Goal: Information Seeking & Learning: Learn about a topic

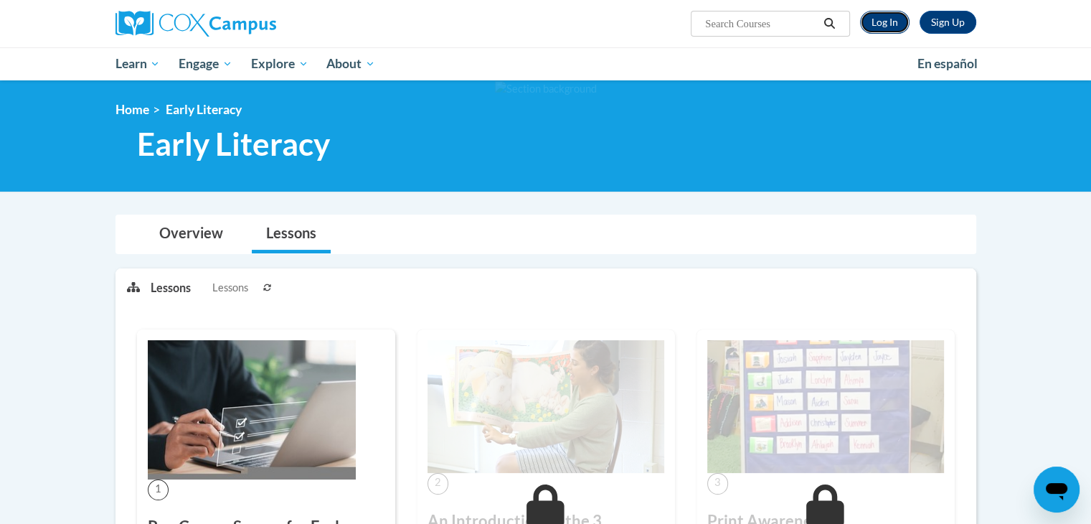
click at [875, 24] on link "Log In" at bounding box center [884, 22] width 49 height 23
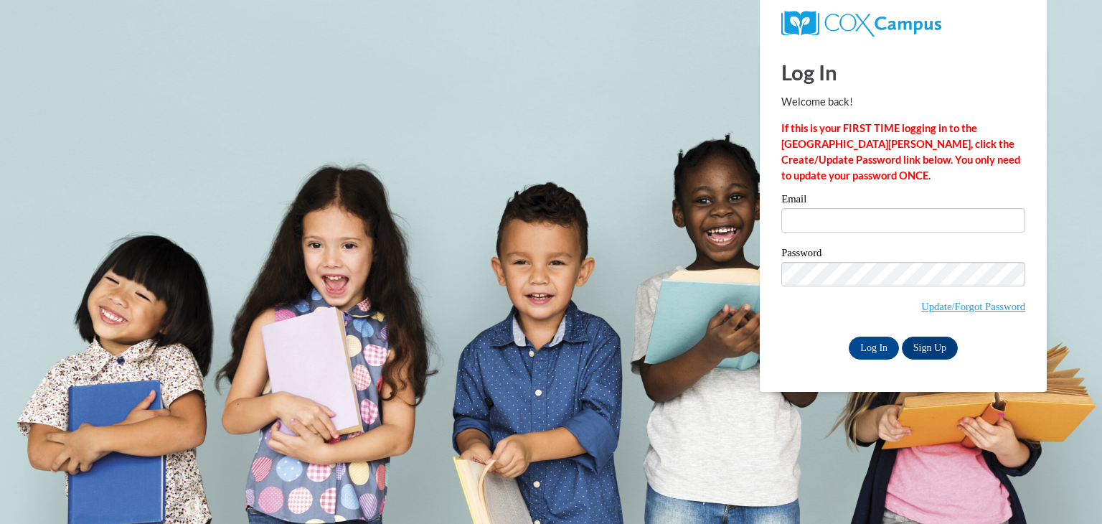
click at [885, 235] on div "Email" at bounding box center [903, 218] width 244 height 49
click at [890, 211] on input "Email" at bounding box center [903, 220] width 244 height 24
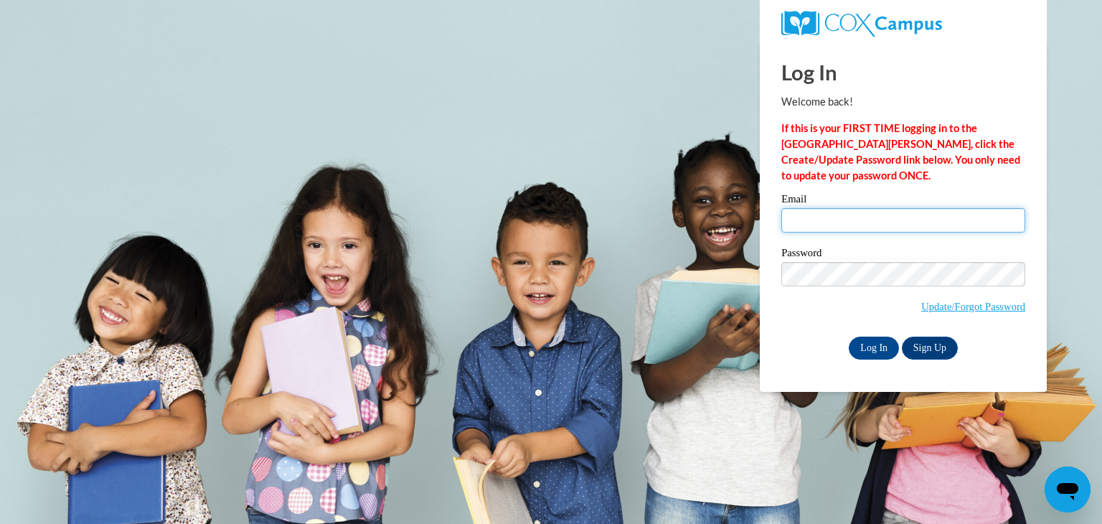
type input "donnamschiele@gmail.com"
click at [871, 349] on input "Log In" at bounding box center [874, 347] width 50 height 23
click at [887, 345] on input "Log In" at bounding box center [874, 347] width 50 height 23
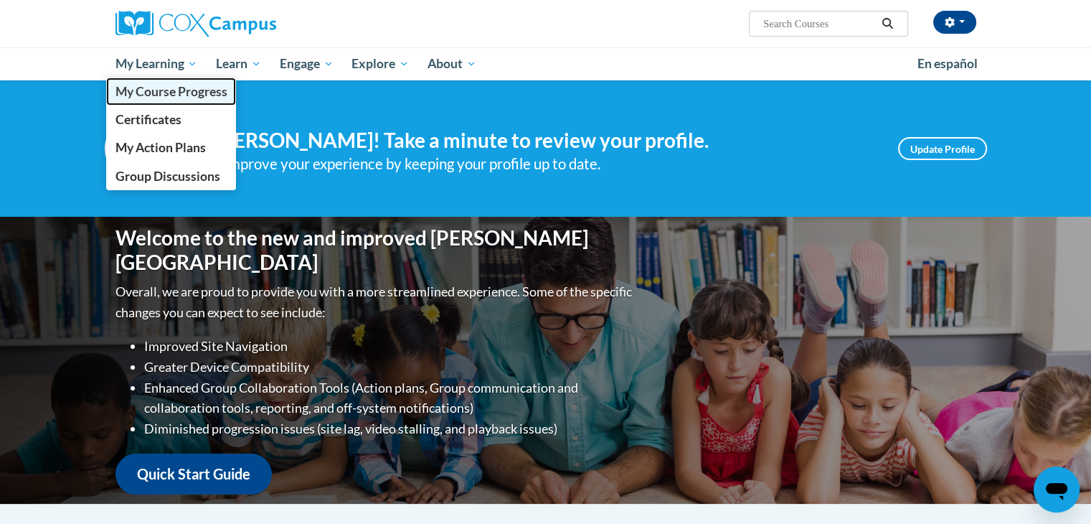
click at [187, 95] on span "My Course Progress" at bounding box center [171, 91] width 112 height 15
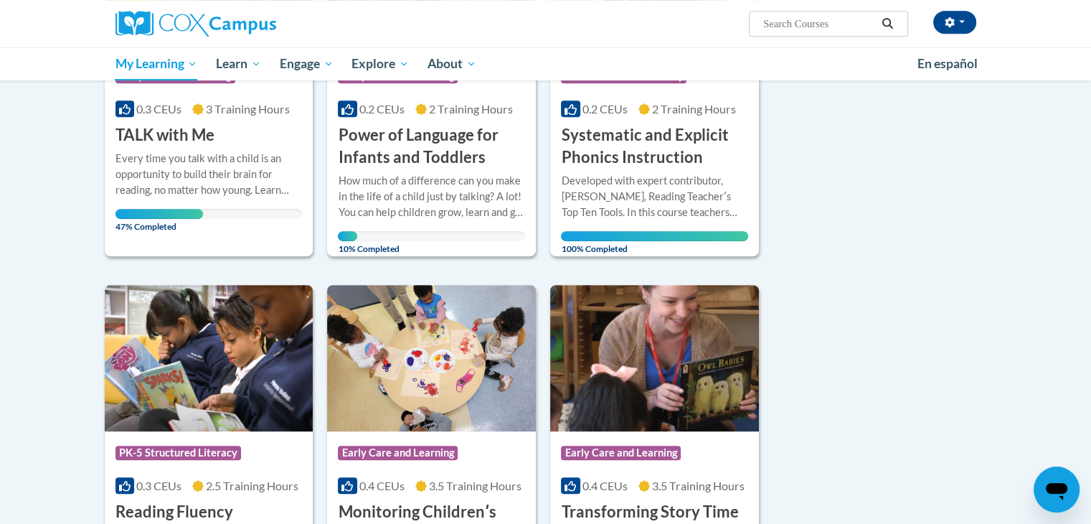
scroll to position [574, 0]
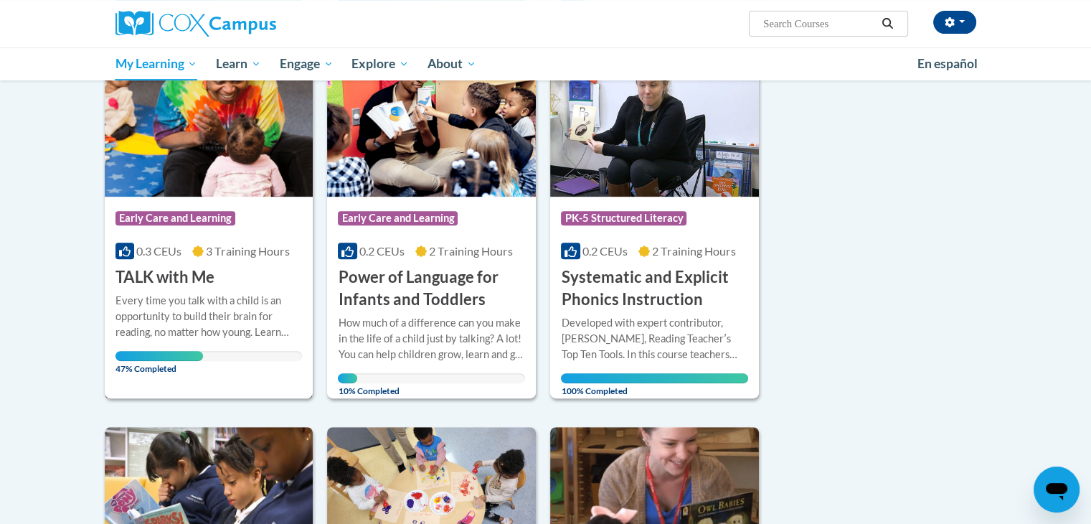
click at [136, 273] on h3 "TALK with Me" at bounding box center [164, 277] width 99 height 22
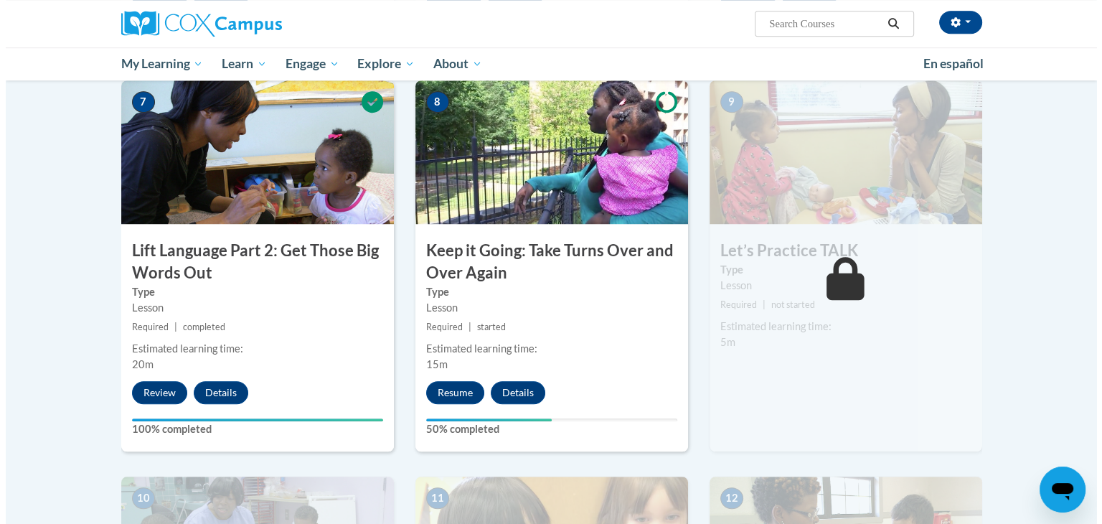
scroll to position [1076, 0]
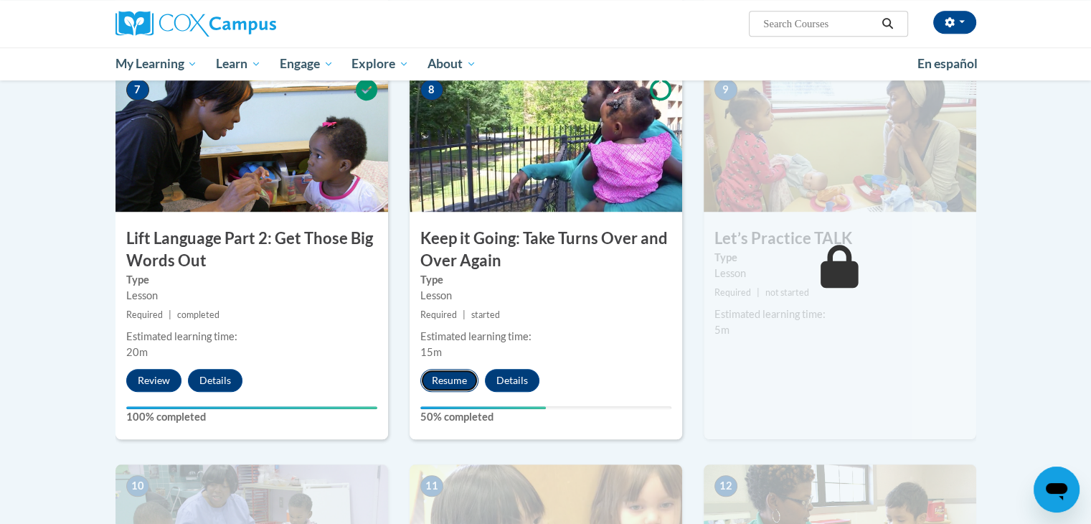
click at [456, 382] on button "Resume" at bounding box center [449, 380] width 58 height 23
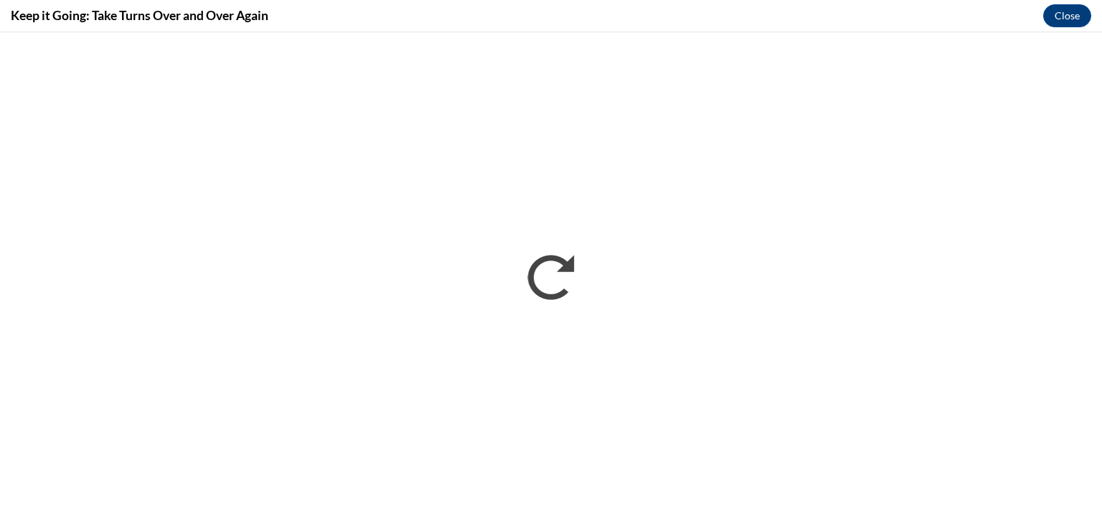
scroll to position [0, 0]
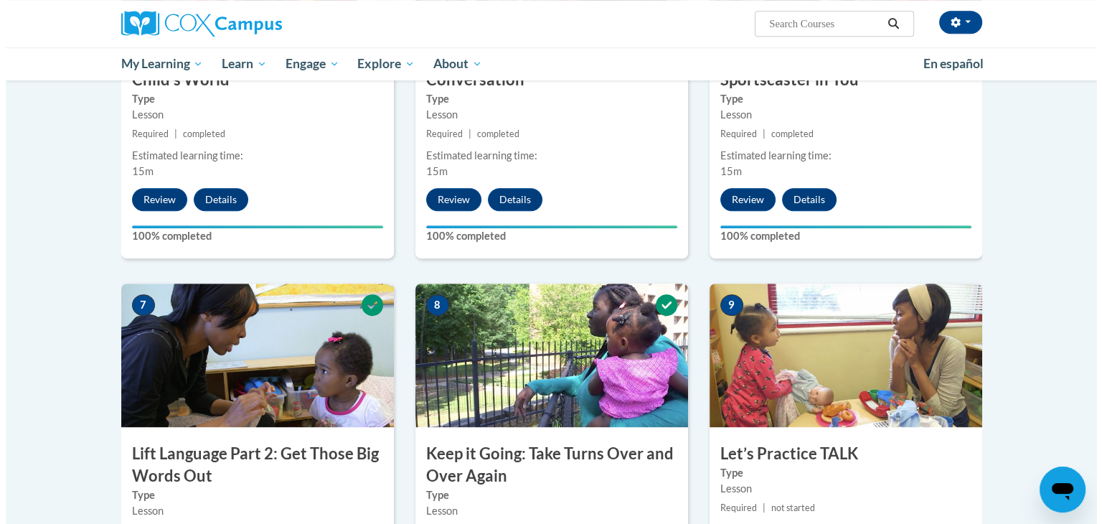
scroll to position [1076, 0]
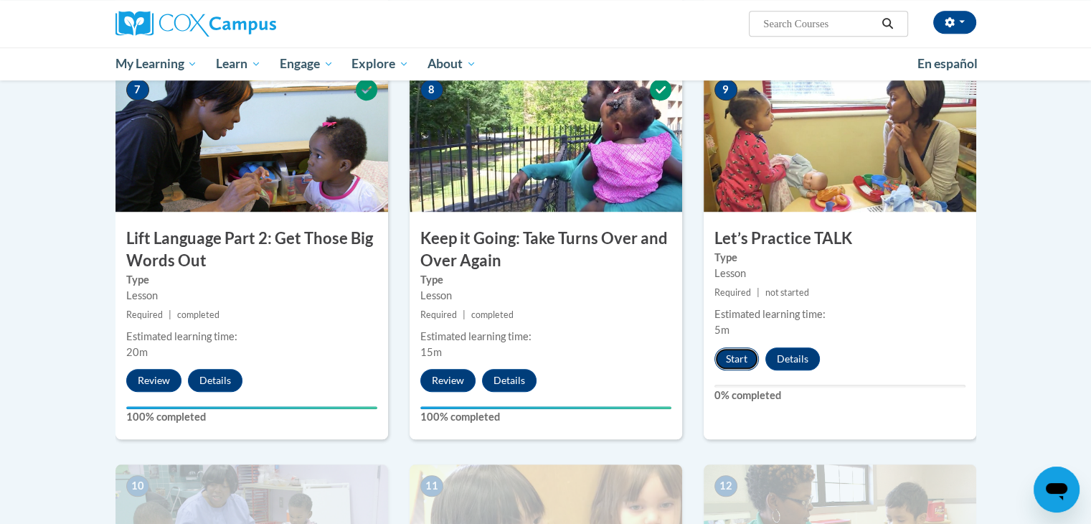
click at [749, 368] on button "Start" at bounding box center [737, 358] width 44 height 23
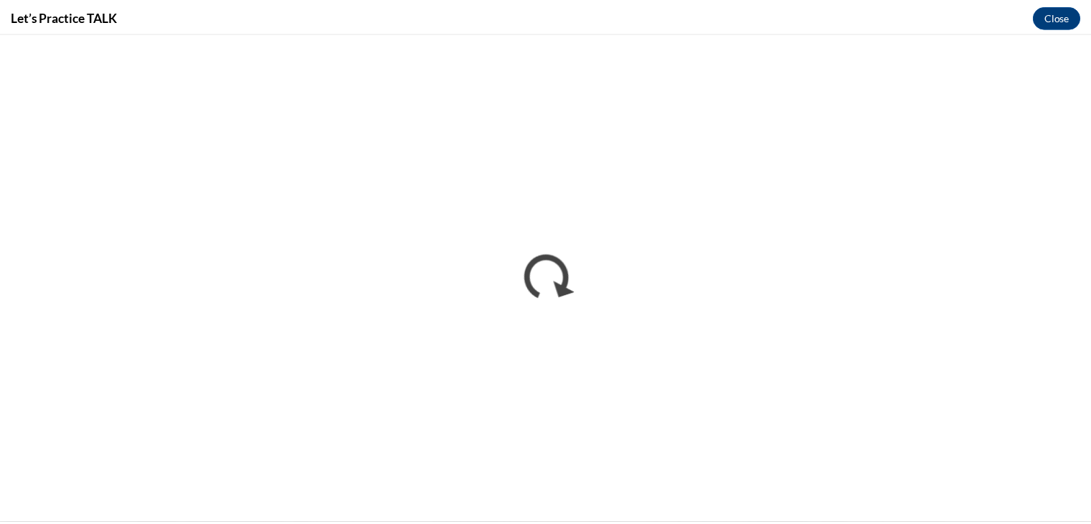
scroll to position [0, 0]
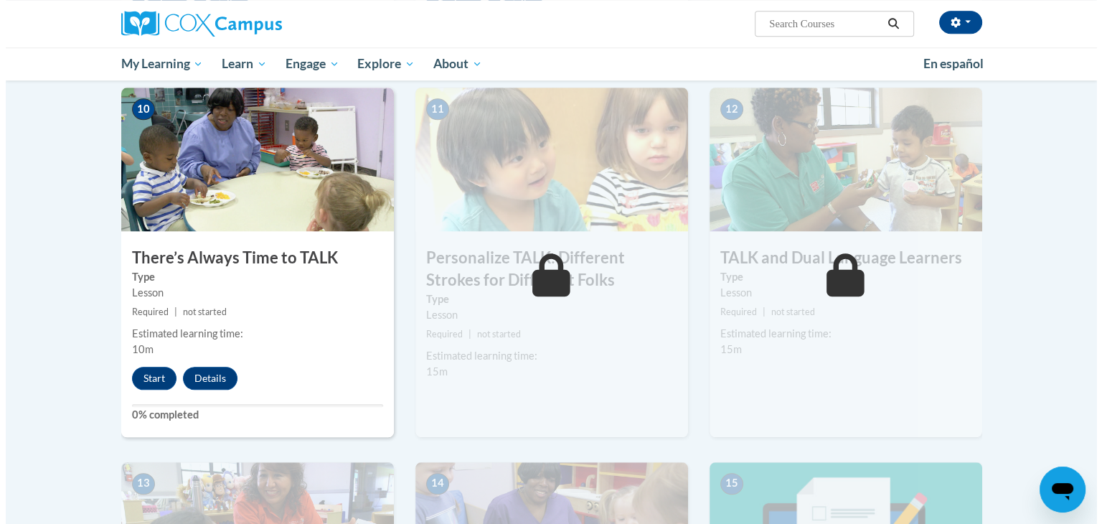
scroll to position [1506, 0]
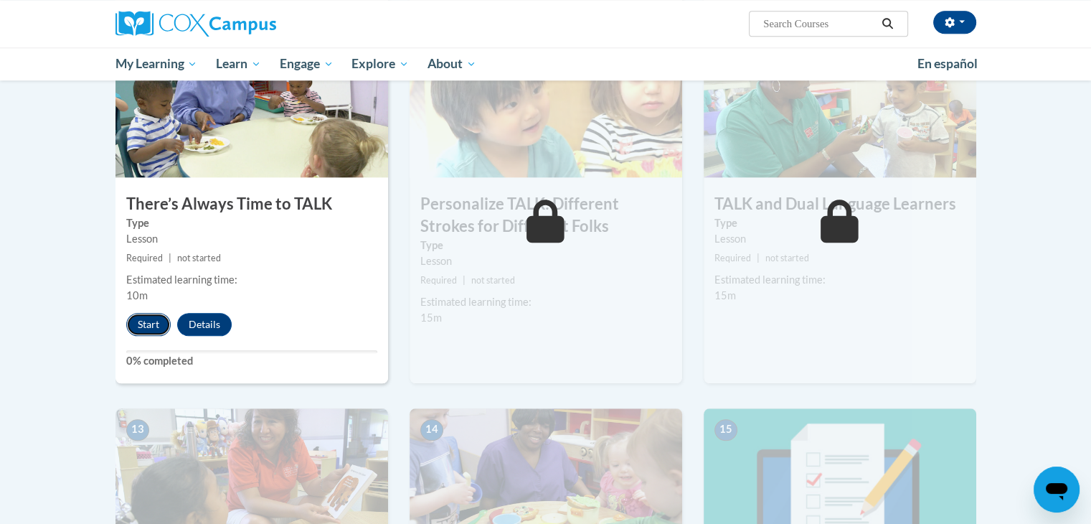
click at [147, 324] on button "Start" at bounding box center [148, 324] width 44 height 23
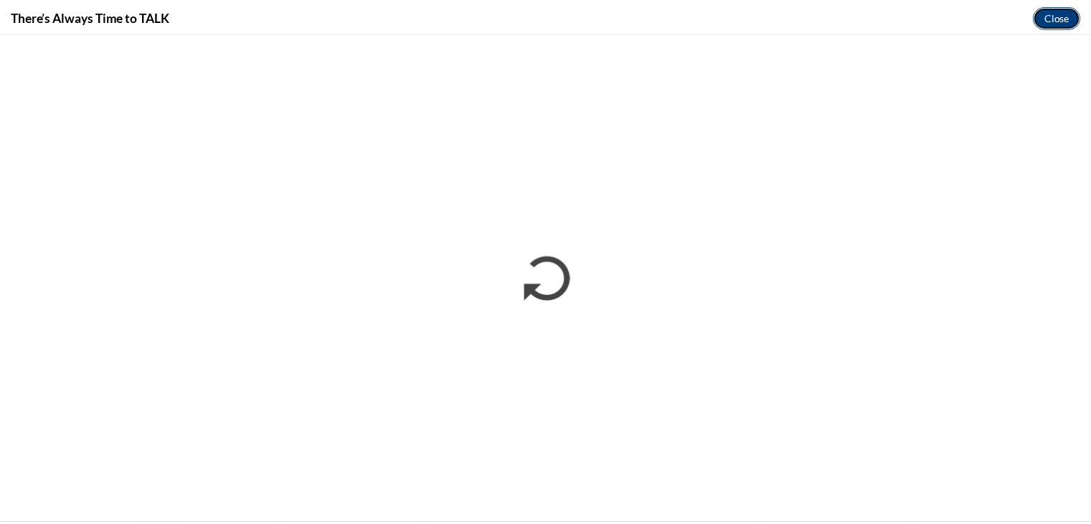
scroll to position [0, 0]
click at [1057, 11] on button "Close" at bounding box center [1067, 15] width 48 height 23
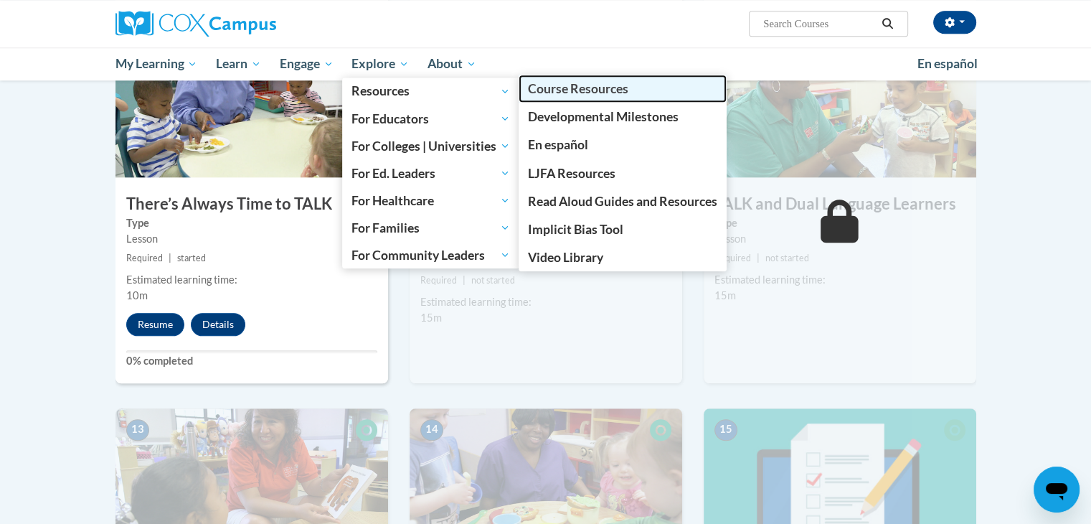
click at [601, 95] on span "Course Resources" at bounding box center [578, 88] width 100 height 15
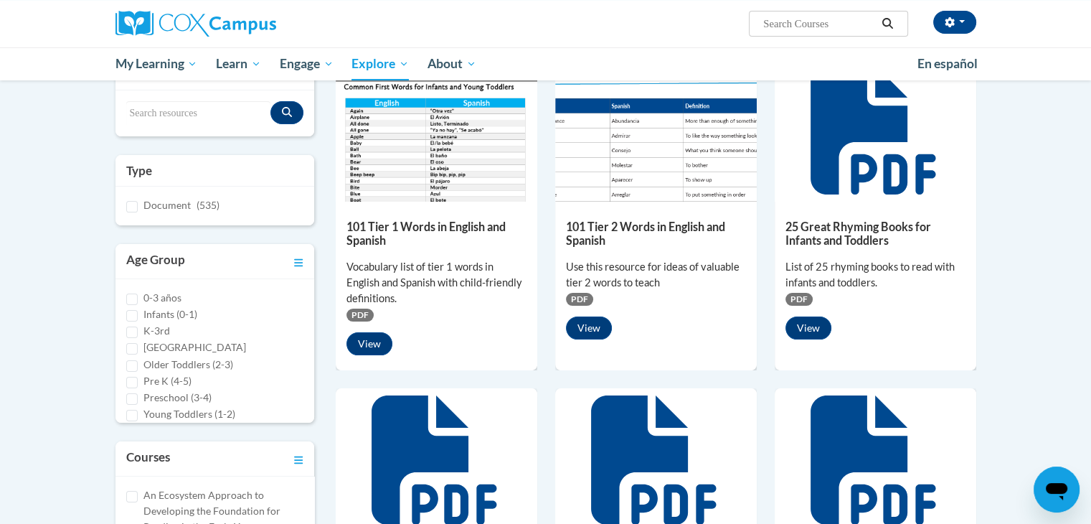
scroll to position [215, 0]
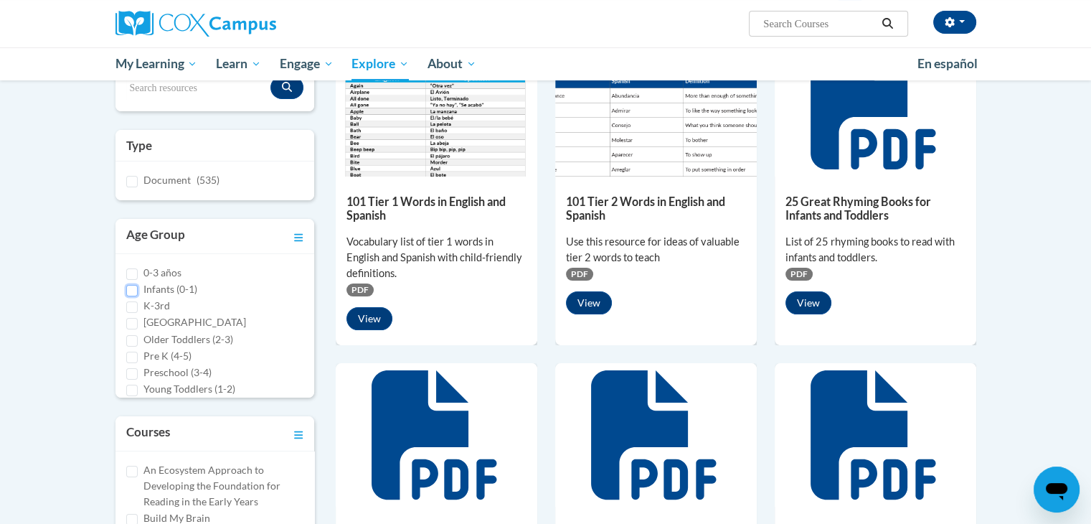
click at [135, 291] on input "Infants (0-1)" at bounding box center [131, 290] width 11 height 11
checkbox input "true"
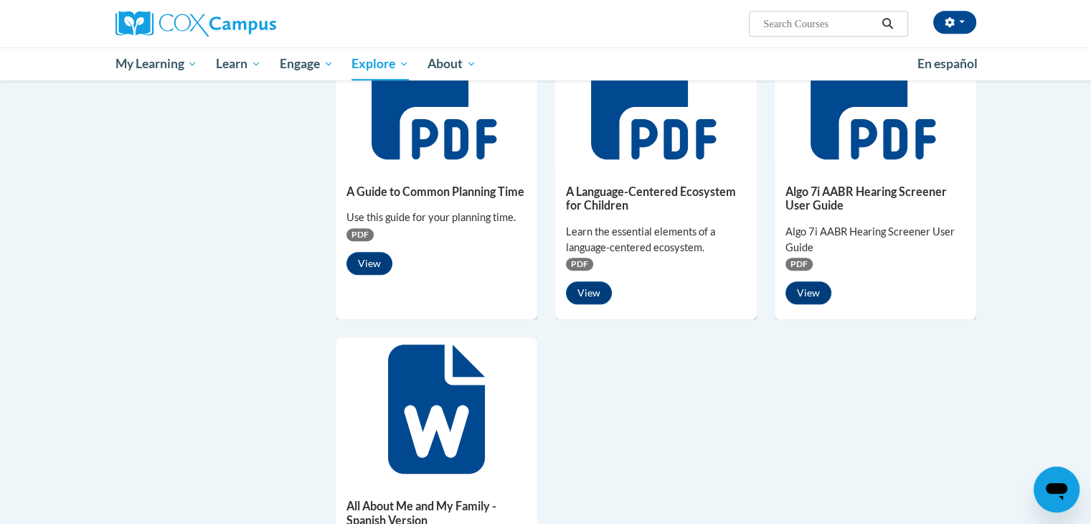
scroll to position [861, 0]
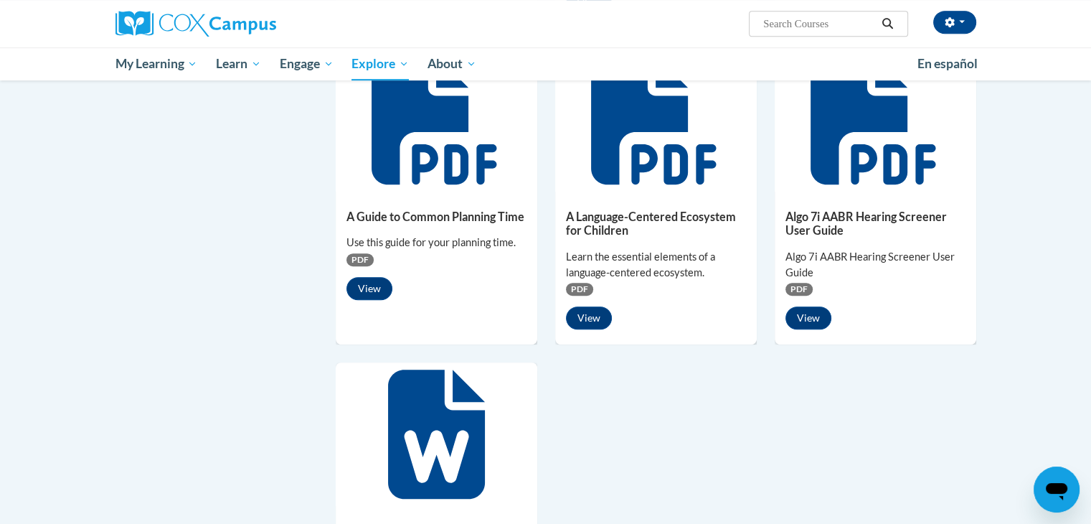
click at [643, 301] on div "A Language-Centered Ecosystem for Children Learn the essential elements of a la…" at bounding box center [656, 266] width 202 height 149
click at [597, 316] on button "View" at bounding box center [589, 317] width 46 height 23
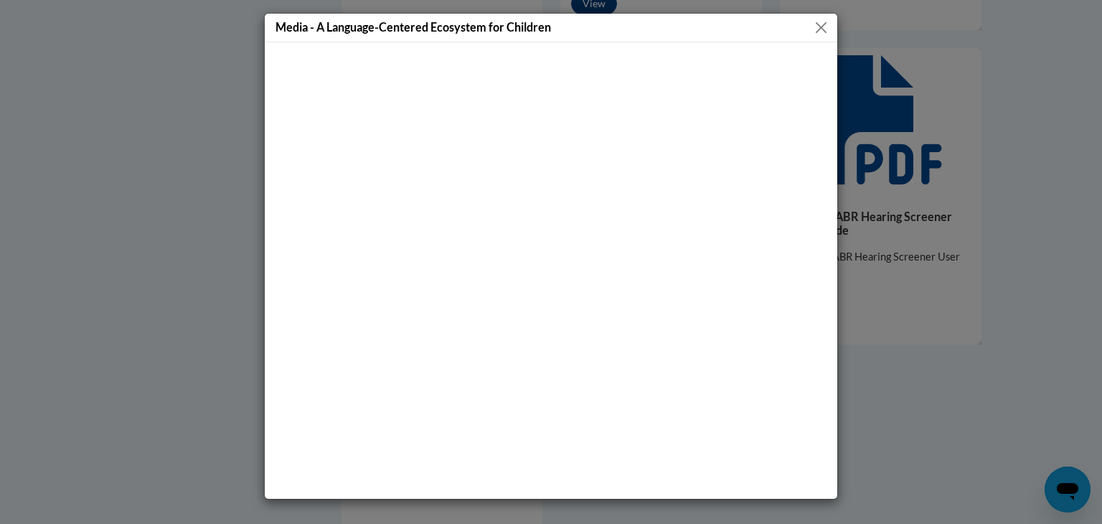
click at [812, 35] on div "Media - A Language-Centered Ecosystem for Children" at bounding box center [551, 28] width 572 height 29
click at [819, 27] on button "Close" at bounding box center [821, 28] width 18 height 18
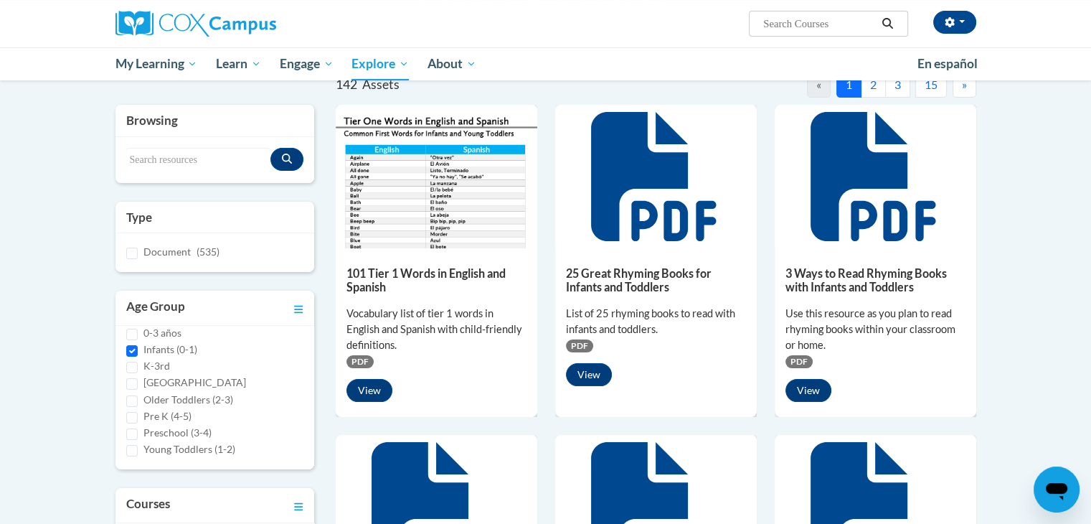
scroll to position [0, 0]
click at [137, 250] on input "Document (535)" at bounding box center [131, 252] width 11 height 11
checkbox input "false"
click at [130, 377] on input "K-3rd" at bounding box center [131, 378] width 11 height 11
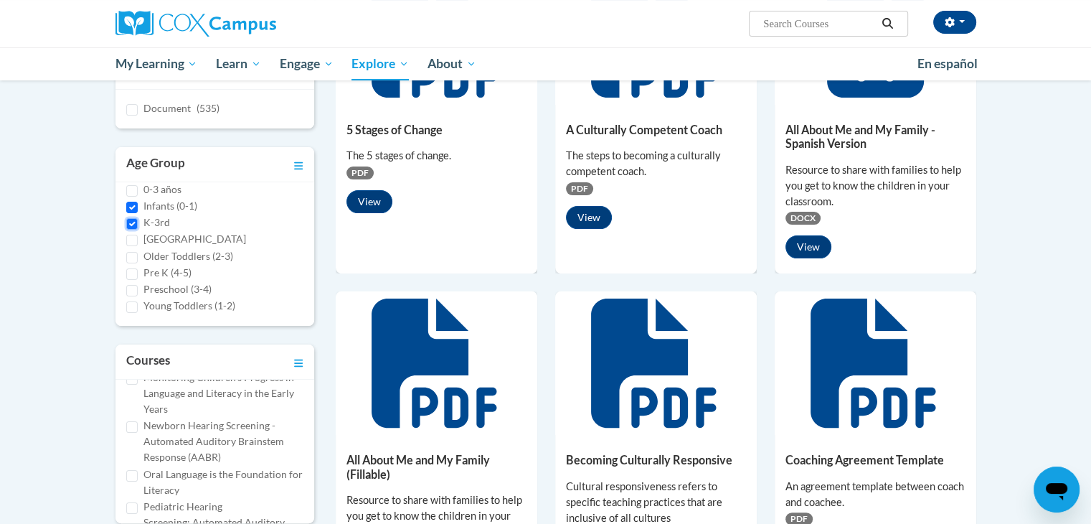
scroll to position [359, 0]
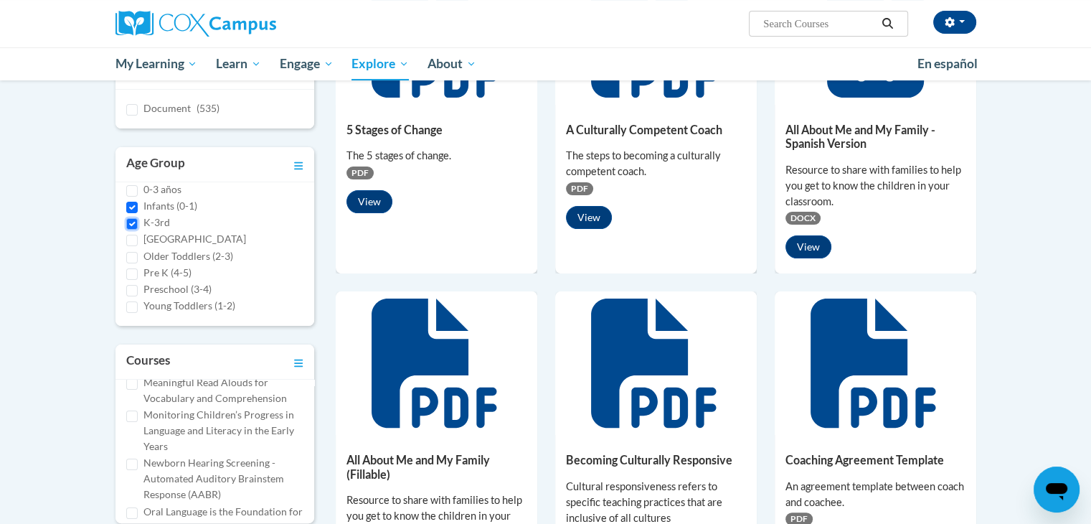
click at [131, 218] on input "K-3rd" at bounding box center [131, 223] width 11 height 11
checkbox input "false"
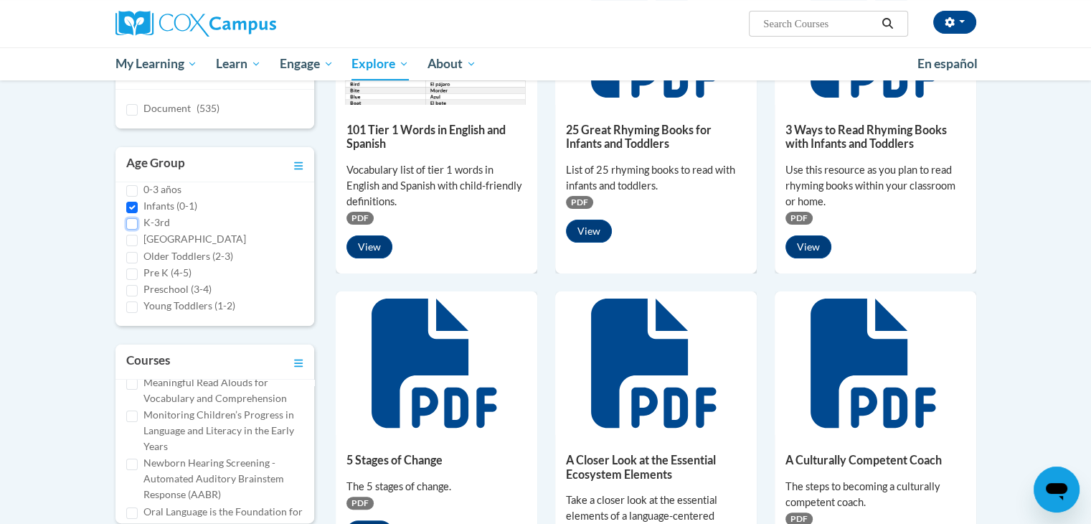
scroll to position [0, 0]
click at [134, 447] on input "Build My Brain" at bounding box center [131, 447] width 11 height 11
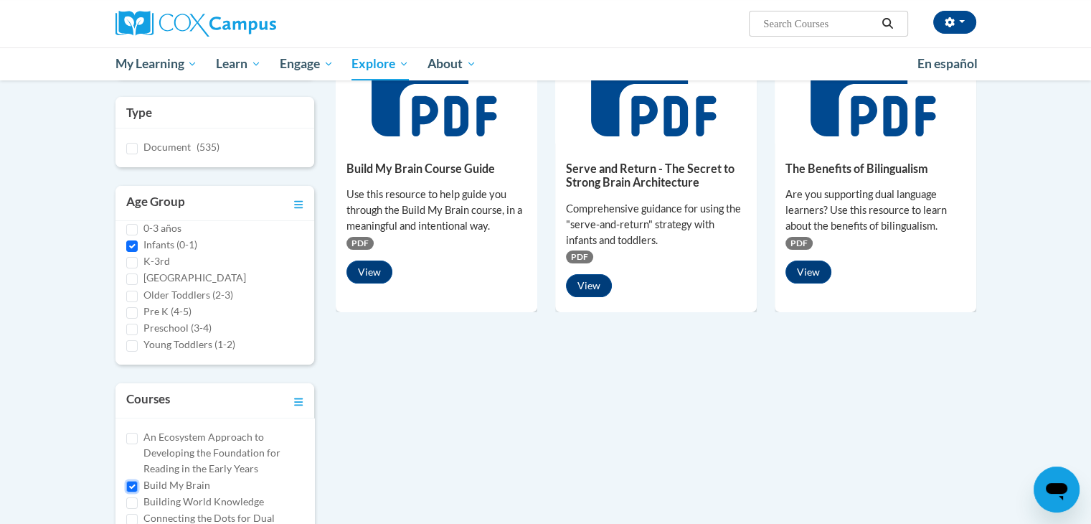
scroll to position [205, 0]
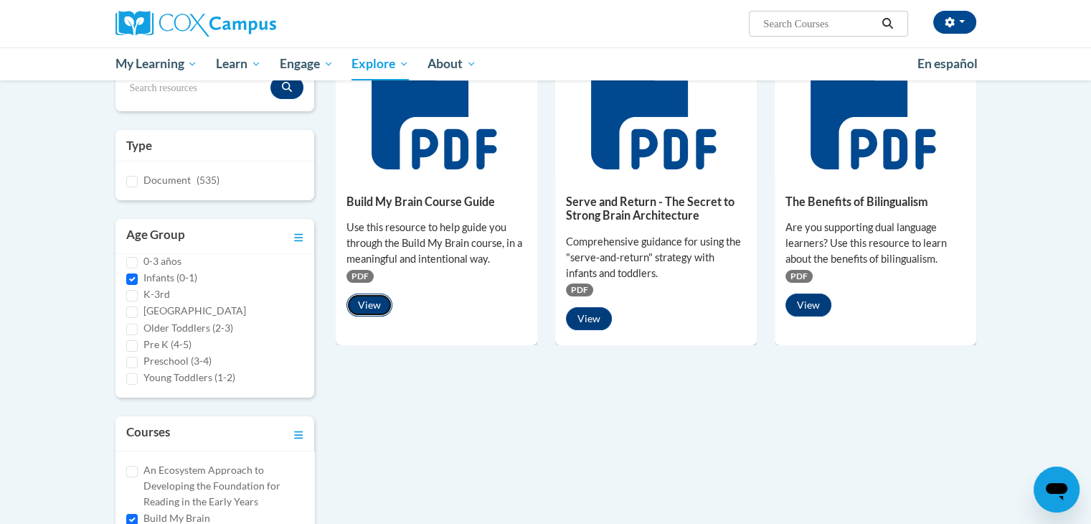
click at [370, 311] on button "View" at bounding box center [369, 304] width 46 height 23
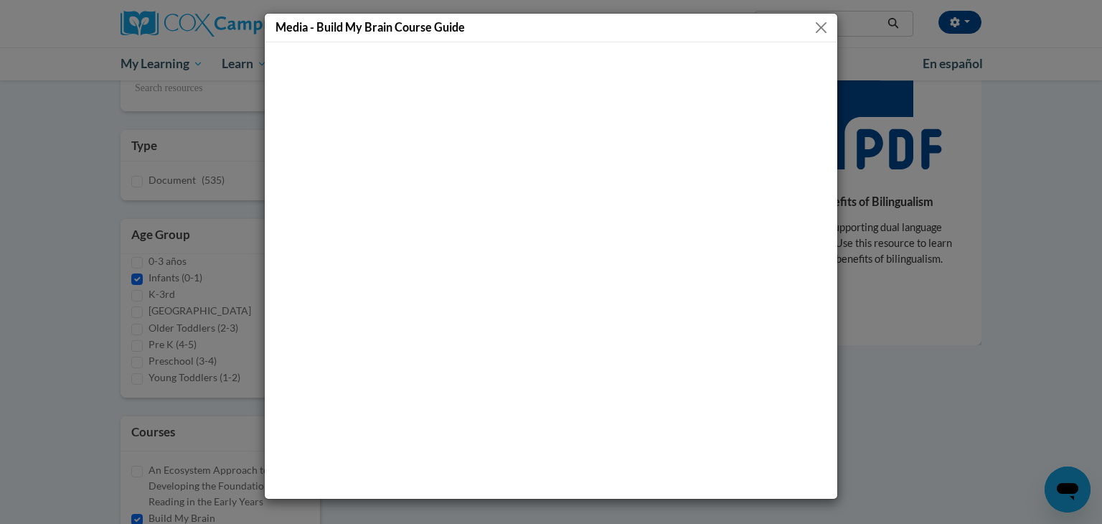
click at [826, 22] on button "Close" at bounding box center [821, 28] width 18 height 18
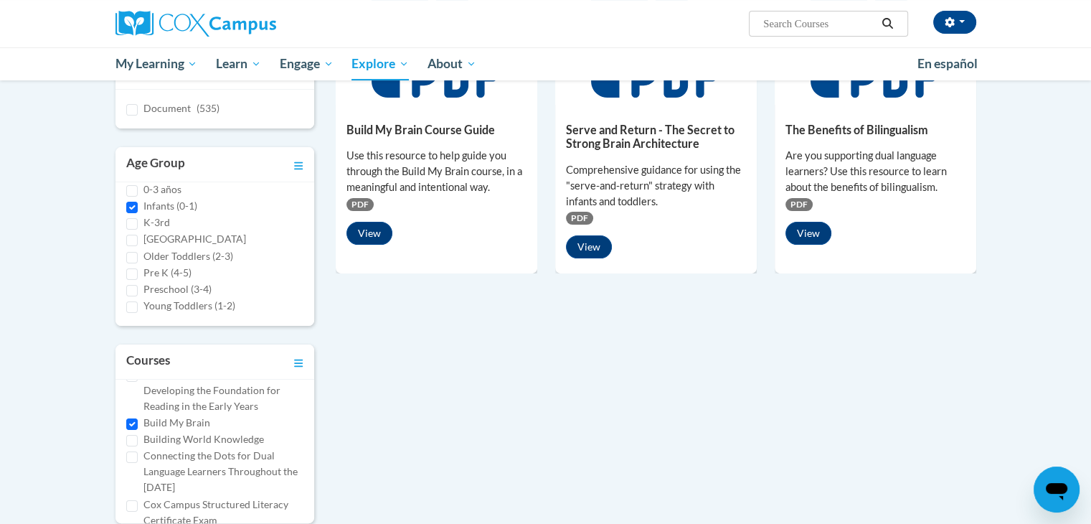
scroll to position [0, 0]
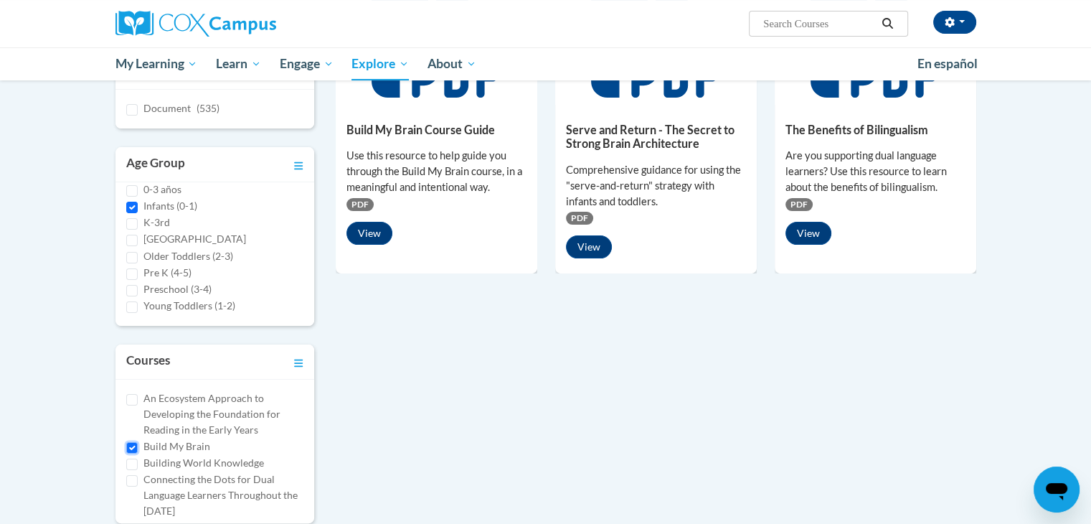
click at [131, 444] on input "Build My Brain" at bounding box center [131, 447] width 11 height 11
checkbox input "false"
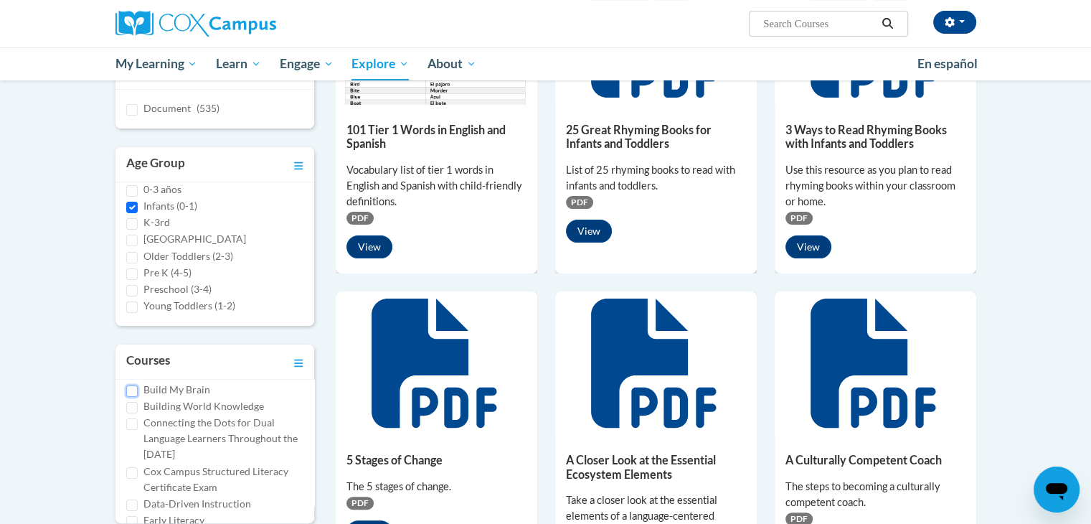
scroll to position [143, 0]
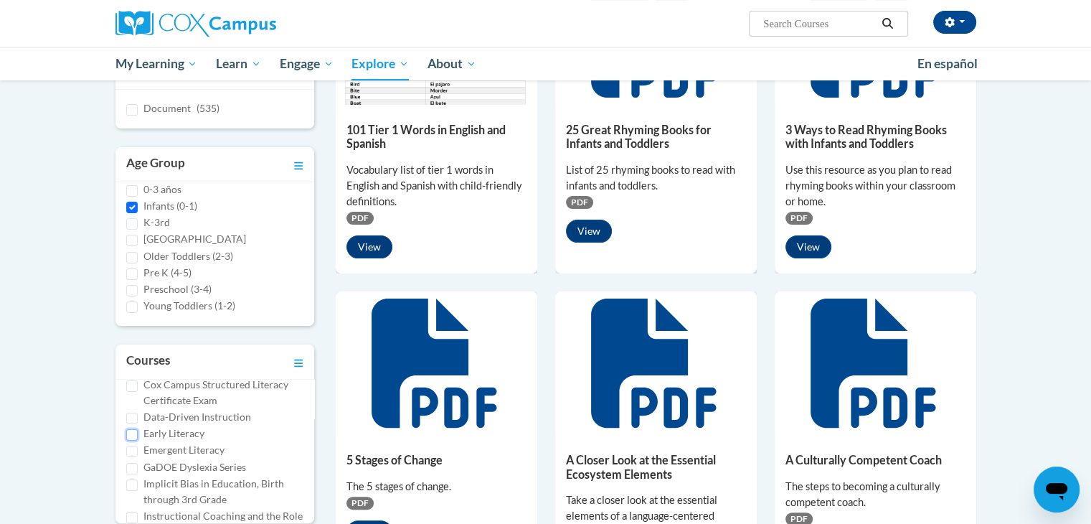
click at [132, 437] on input "Early Literacy" at bounding box center [131, 434] width 11 height 11
checkbox input "true"
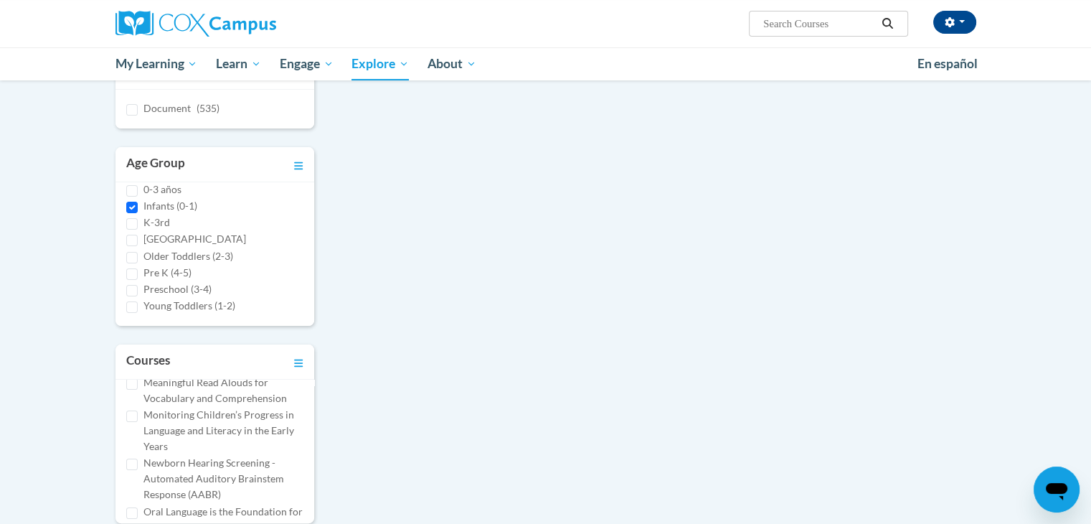
scroll to position [430, 0]
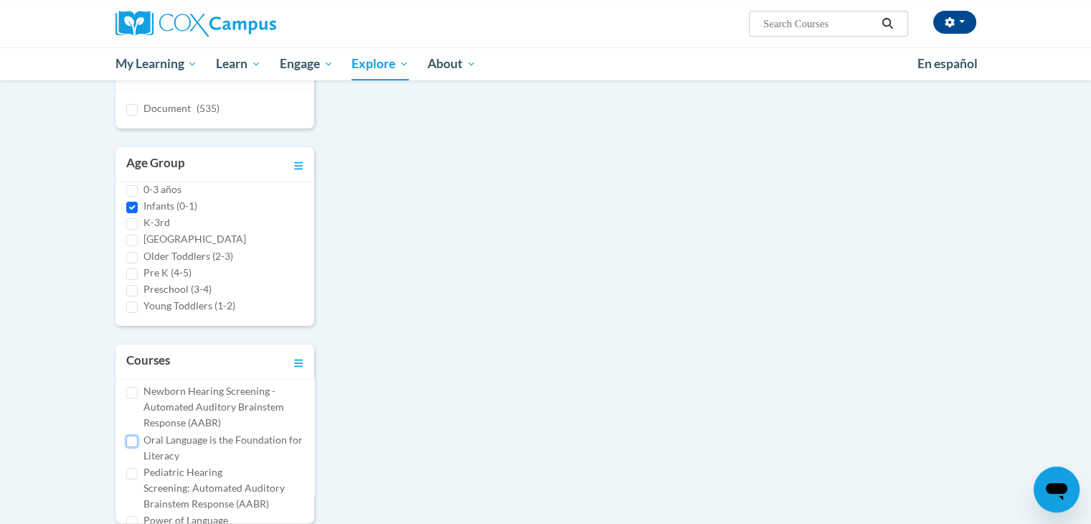
click at [137, 437] on input "Oral Language is the Foundation for Literacy" at bounding box center [131, 440] width 11 height 11
checkbox input "true"
click at [128, 425] on input "Reading Comprehension" at bounding box center [131, 422] width 11 height 11
click at [133, 420] on input "Reading Comprehension" at bounding box center [131, 422] width 11 height 11
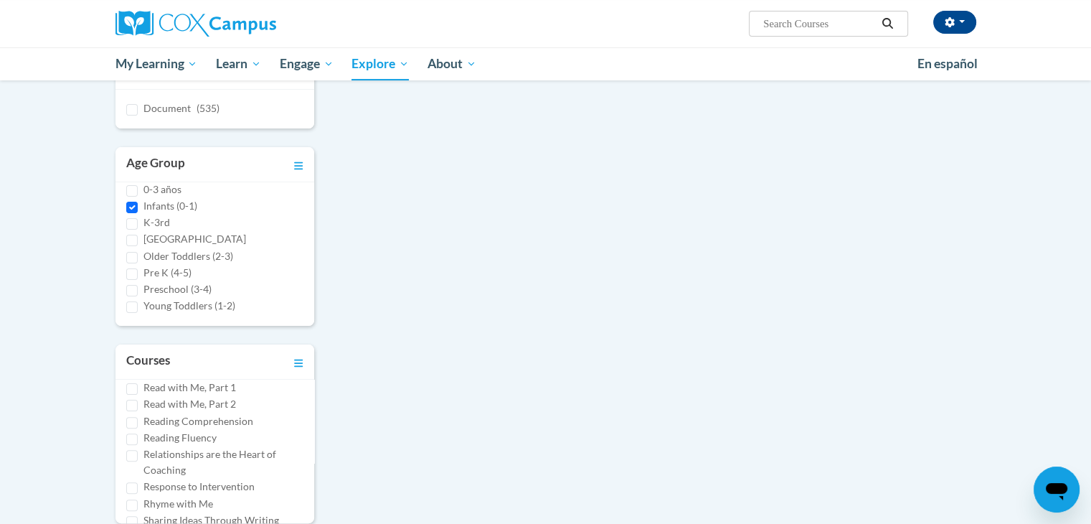
click at [132, 430] on div "Reading Fluency" at bounding box center [215, 438] width 178 height 16
click at [135, 423] on input "Reading Comprehension" at bounding box center [131, 422] width 11 height 11
checkbox input "true"
click at [139, 385] on div "Read with Me, Part 1" at bounding box center [215, 387] width 178 height 16
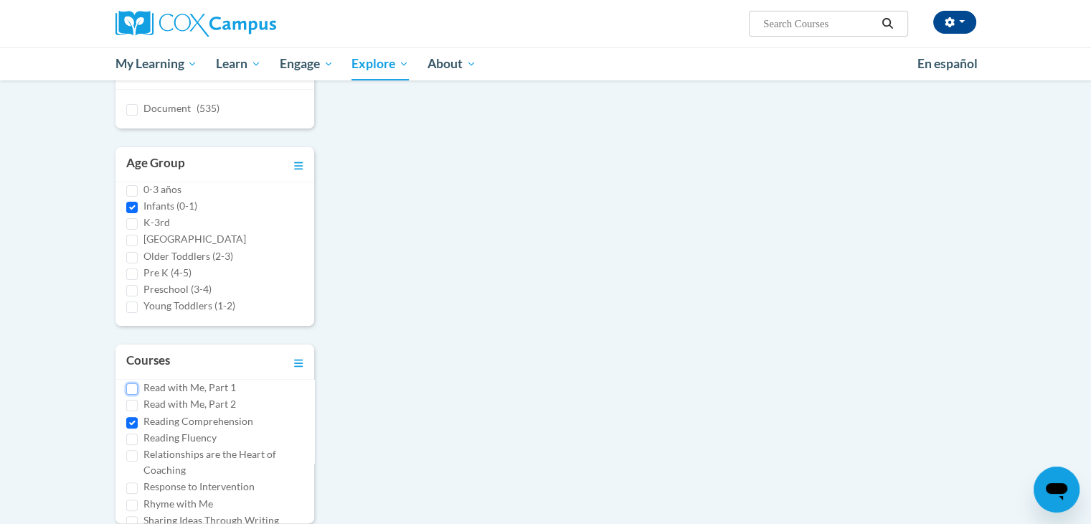
click at [129, 389] on input "Read with Me, Part 1" at bounding box center [131, 388] width 11 height 11
checkbox input "true"
click at [127, 402] on input "Read with Me, Part 2" at bounding box center [131, 405] width 11 height 11
checkbox input "true"
click at [136, 419] on input "Reading Comprehension" at bounding box center [131, 422] width 11 height 11
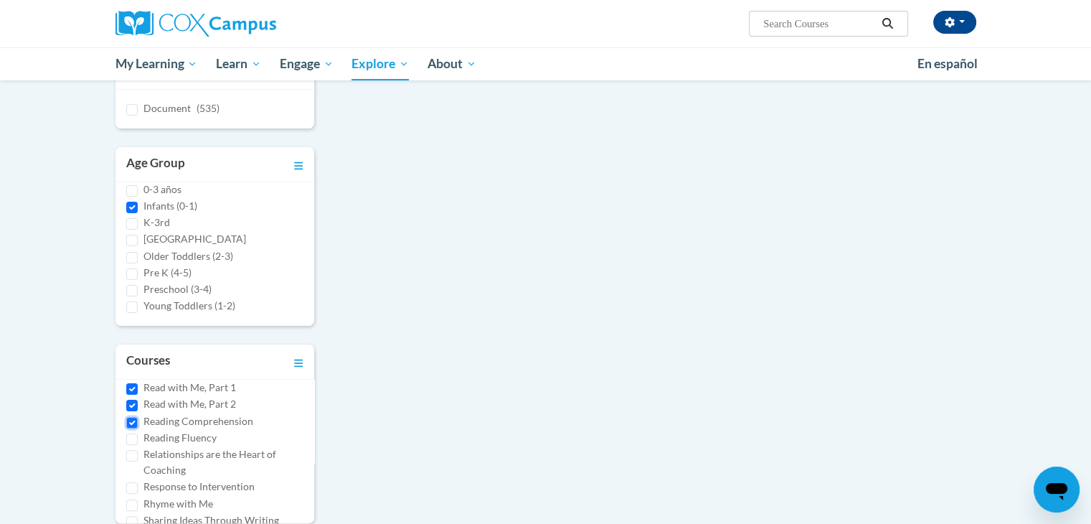
checkbox input "false"
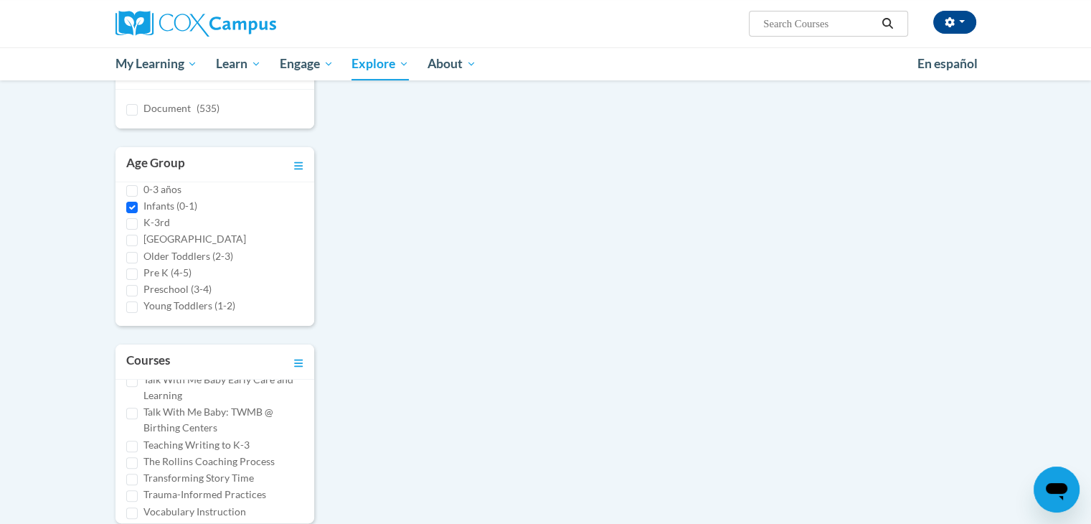
scroll to position [861, 0]
click at [134, 481] on input "Talk With Me Baby: TWMB @ Birthing Centers" at bounding box center [131, 484] width 11 height 11
checkbox input "true"
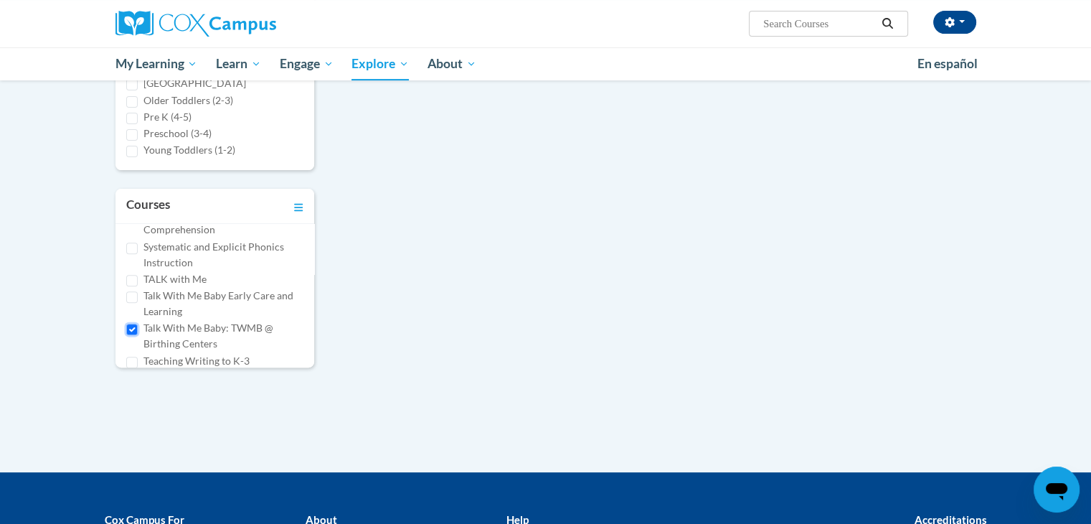
scroll to position [329, 0]
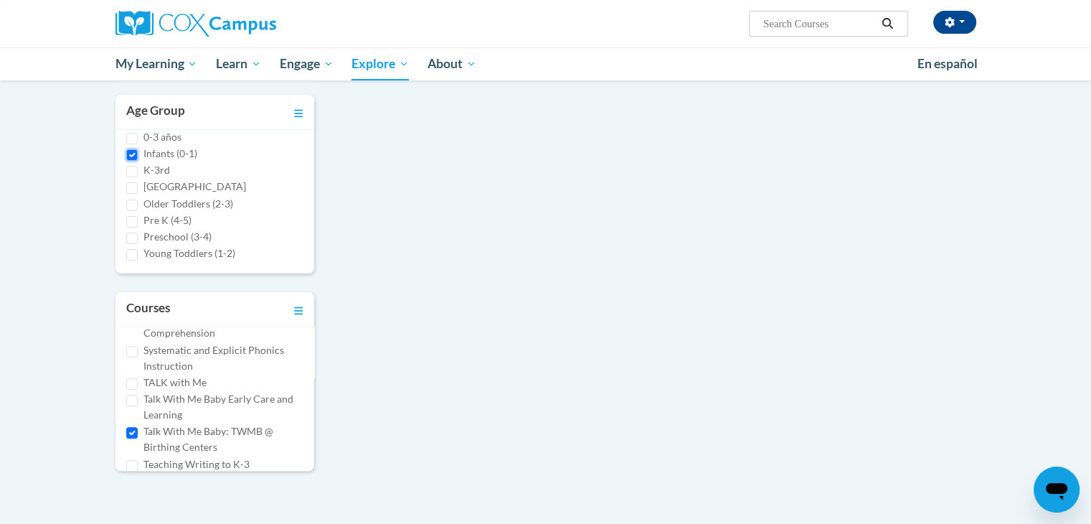
click at [132, 156] on input "Infants (0-1)" at bounding box center [131, 154] width 11 height 11
checkbox input "false"
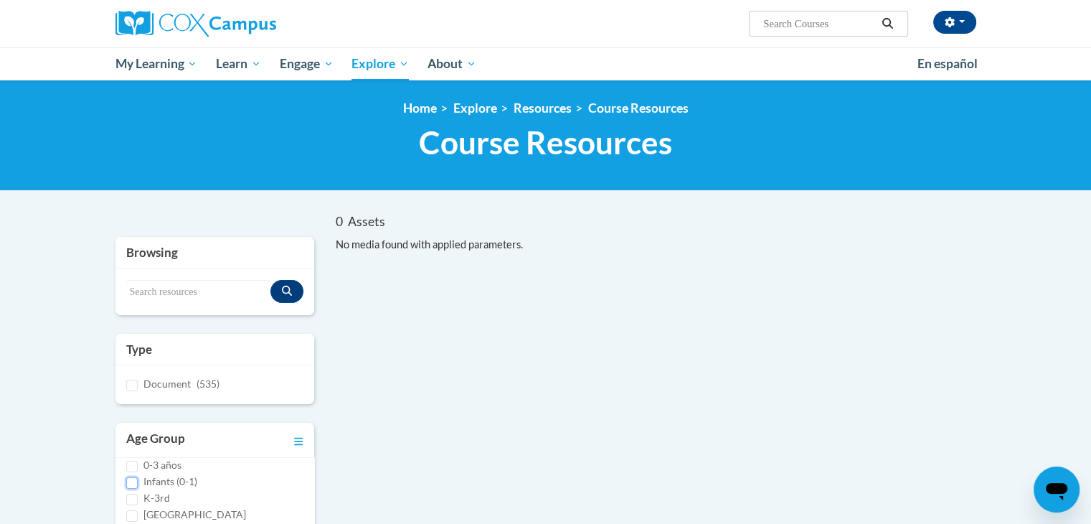
scroll to position [0, 0]
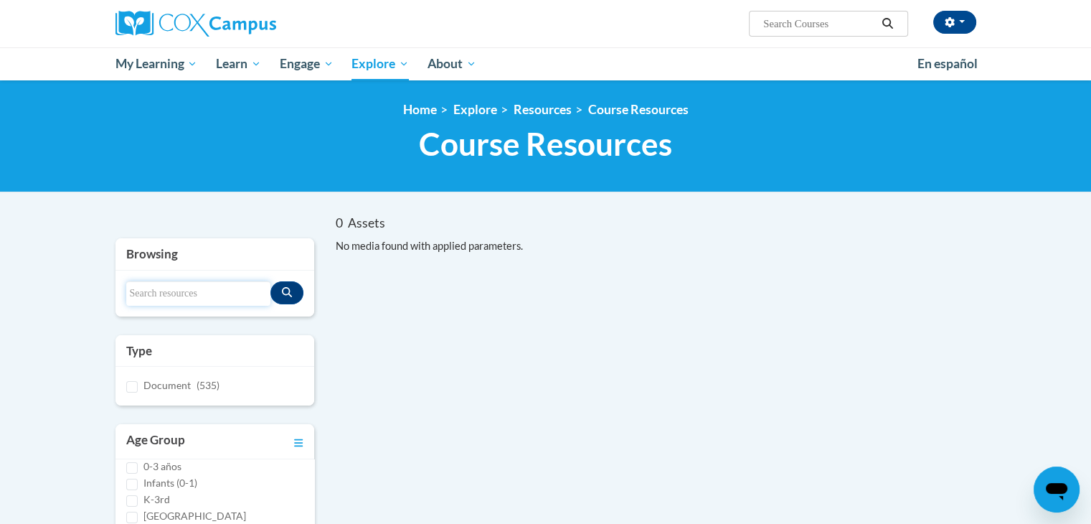
click at [227, 287] on input "Search resources" at bounding box center [198, 293] width 145 height 24
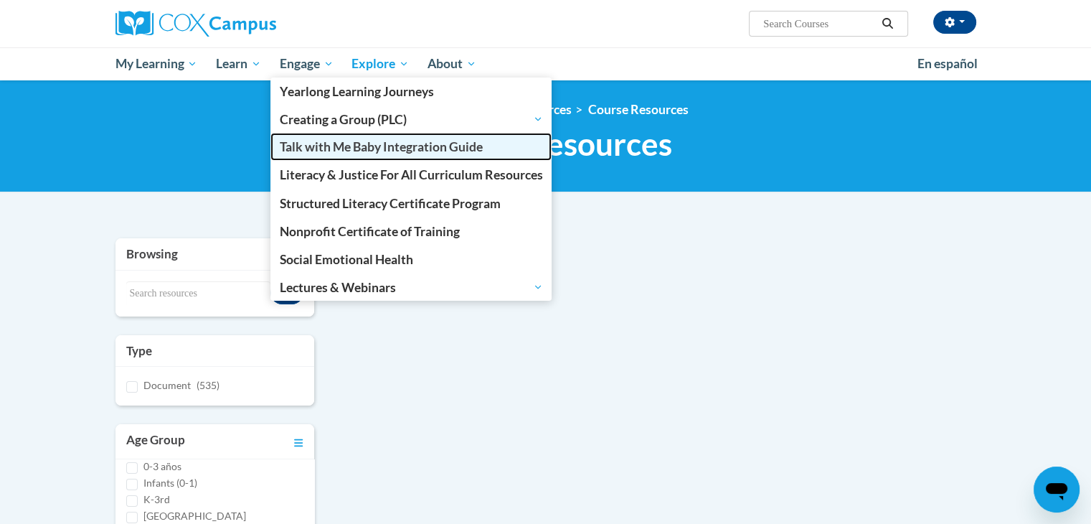
click at [316, 149] on span "Talk with Me Baby Integration Guide" at bounding box center [381, 146] width 203 height 15
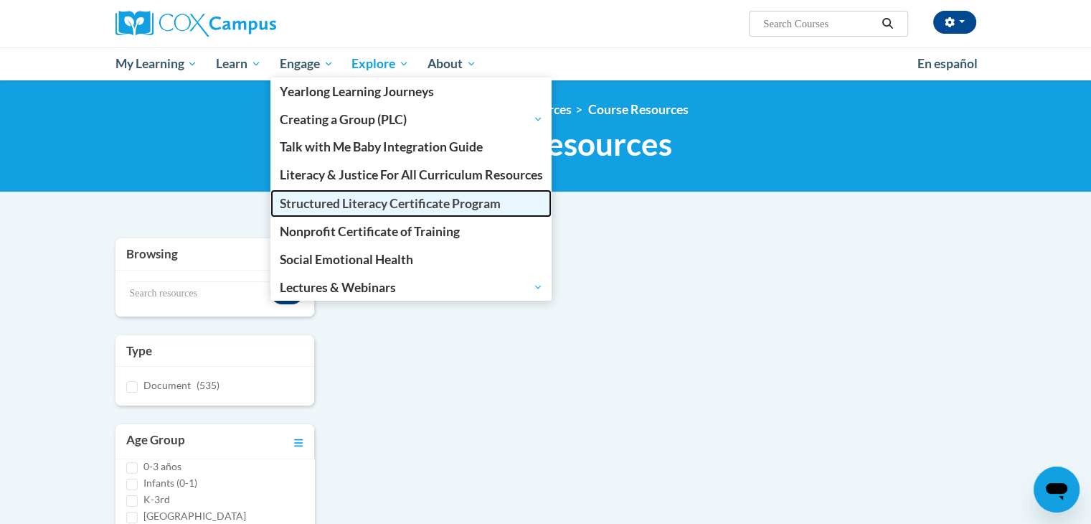
click at [353, 198] on span "Structured Literacy Certificate Program" at bounding box center [390, 203] width 221 height 15
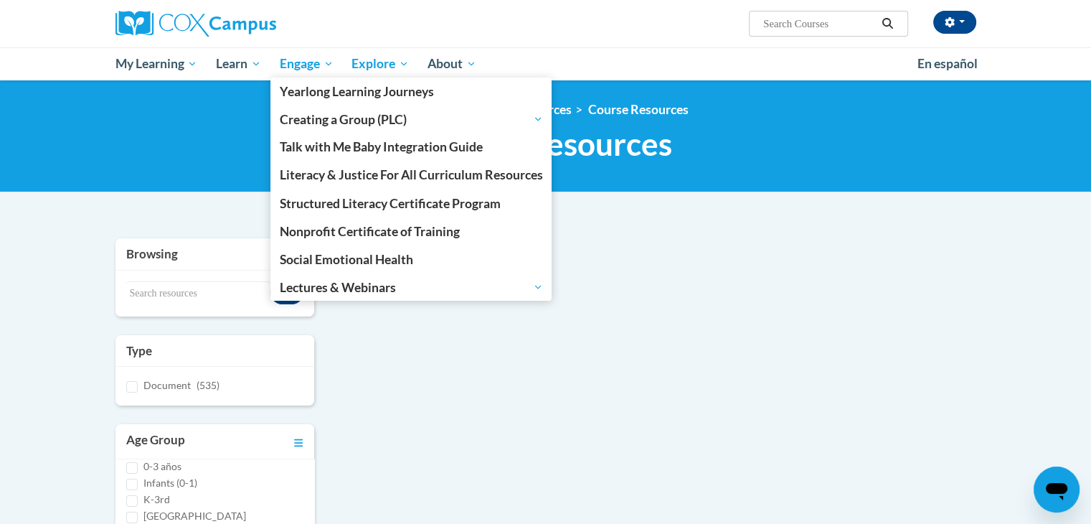
click at [311, 59] on span "Engage" at bounding box center [307, 63] width 54 height 17
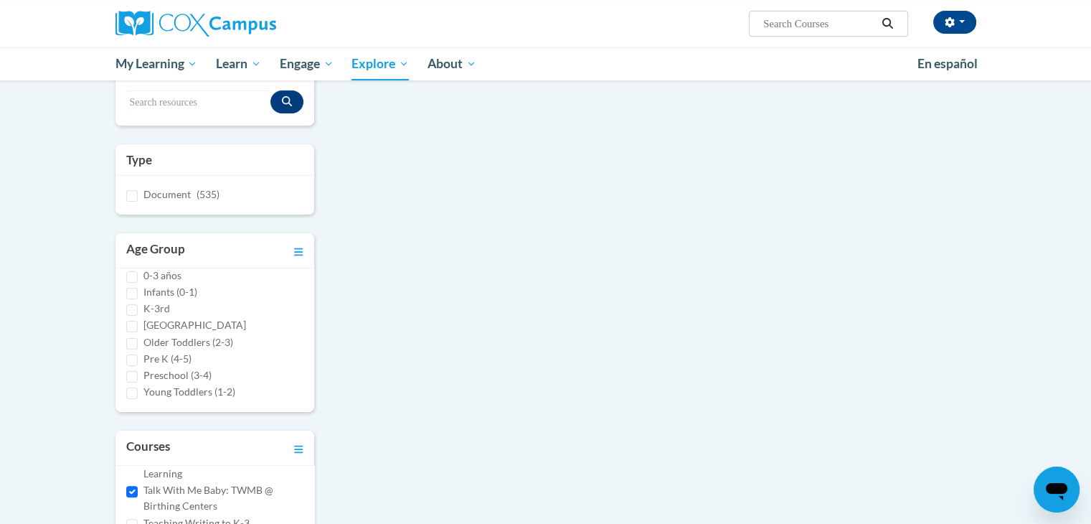
scroll to position [287, 0]
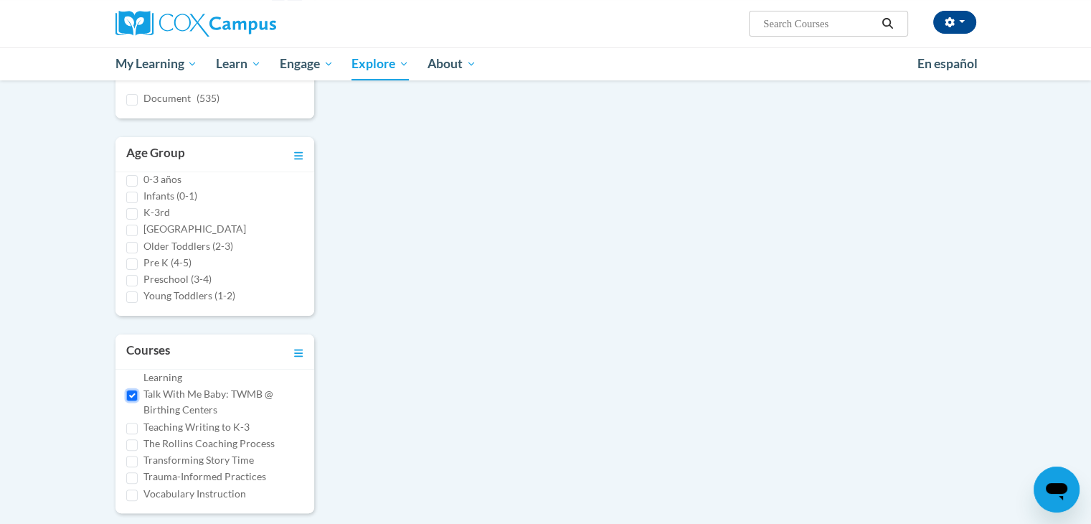
click at [128, 397] on input "Talk With Me Baby: TWMB @ Birthing Centers" at bounding box center [131, 395] width 11 height 11
checkbox input "false"
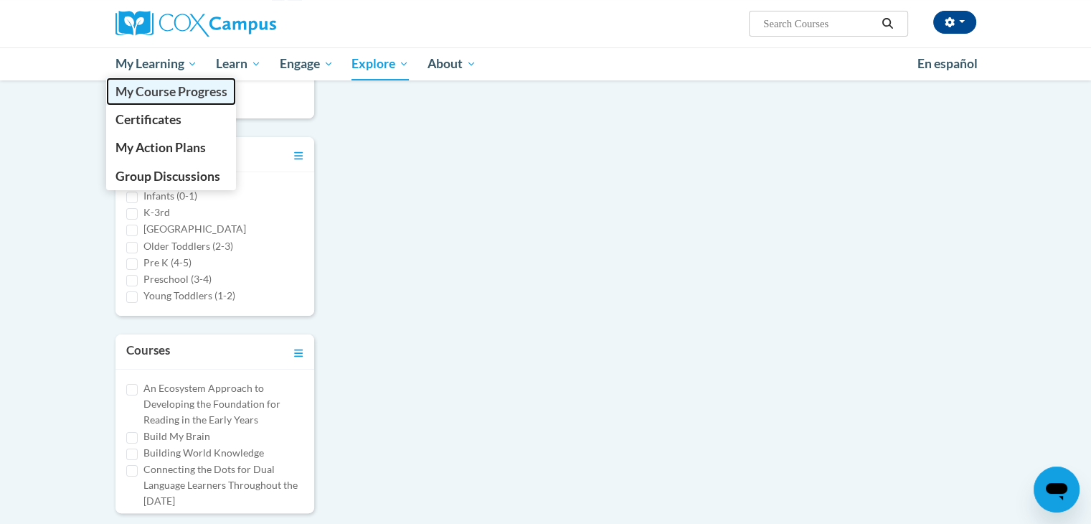
click at [163, 98] on span "My Course Progress" at bounding box center [171, 91] width 112 height 15
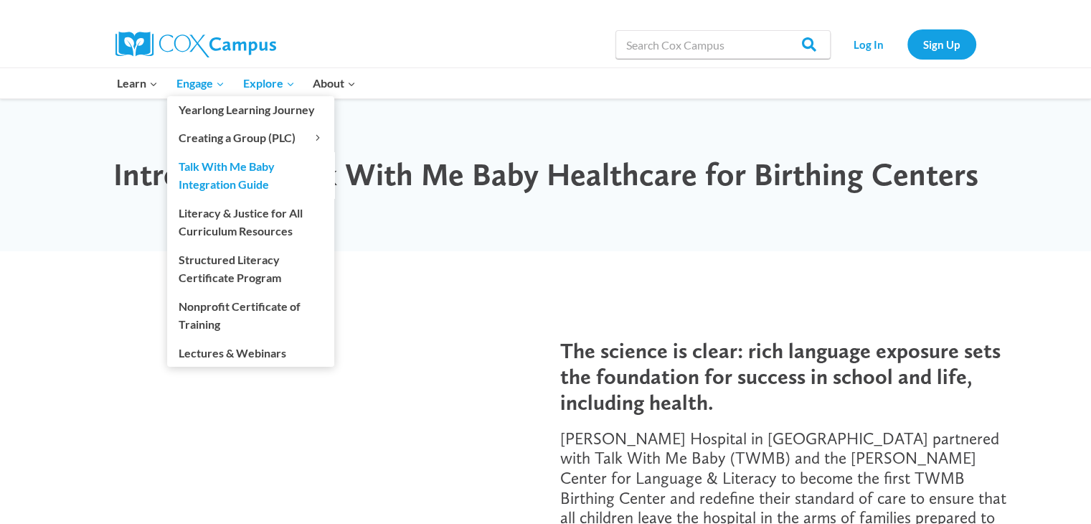
click at [250, 185] on link "Talk With Me Baby Integration Guide" at bounding box center [250, 175] width 167 height 46
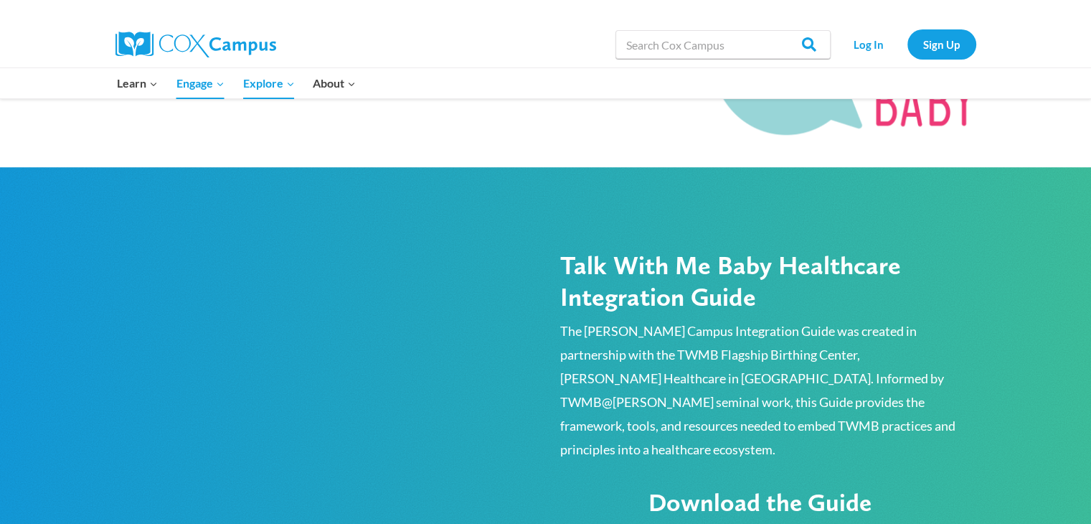
scroll to position [861, 0]
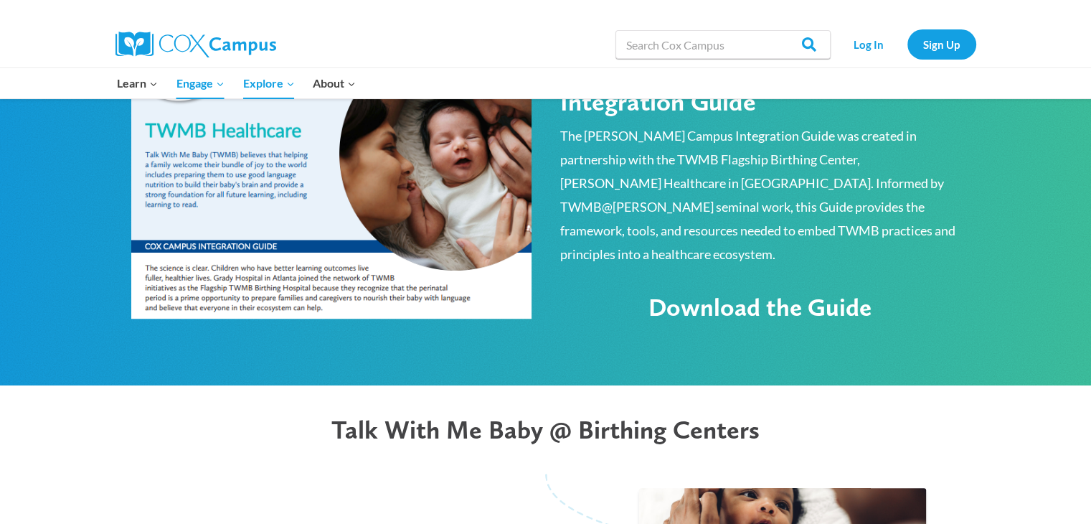
click at [771, 292] on span "Download the Guide" at bounding box center [760, 307] width 223 height 30
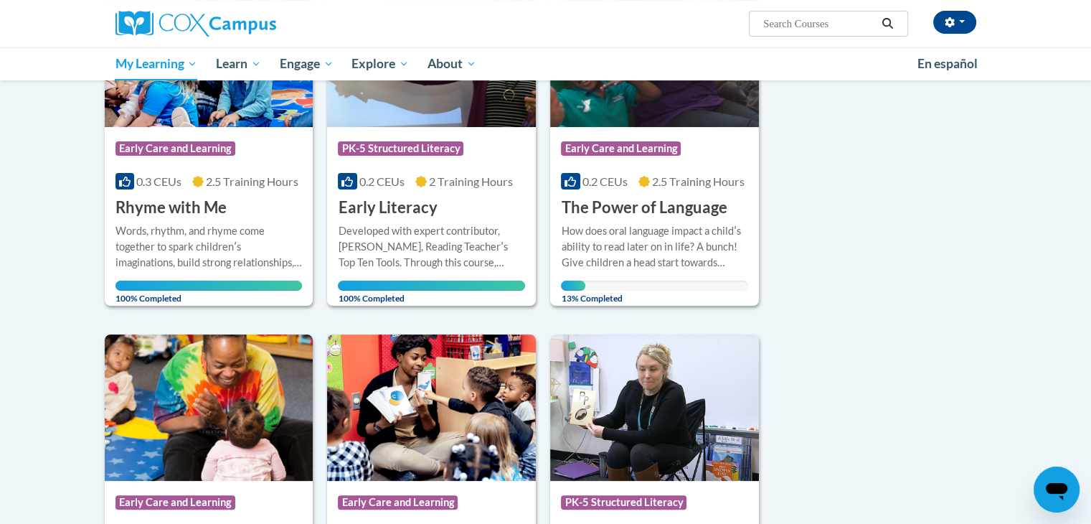
scroll to position [502, 0]
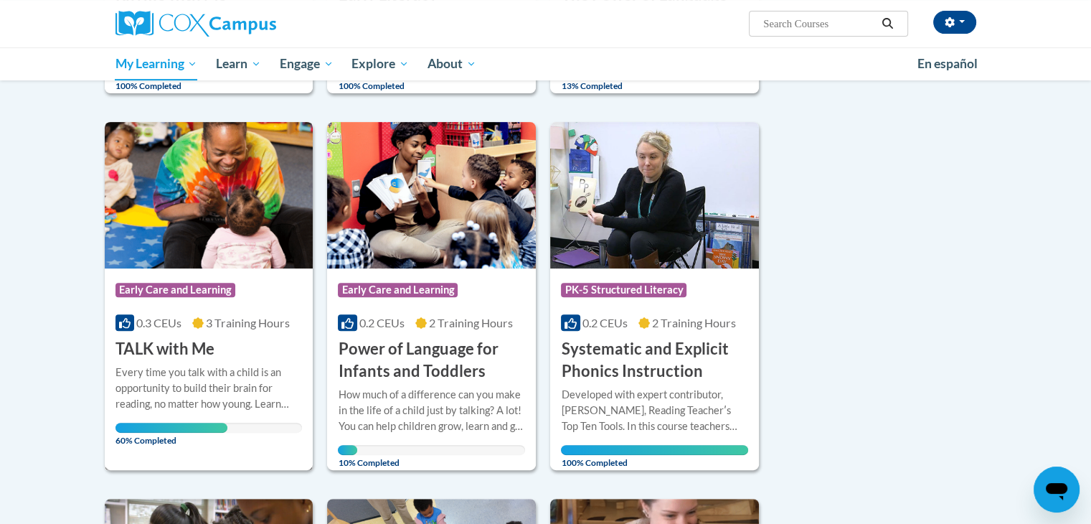
click at [245, 304] on div "Course Category: Early Care and Learning" at bounding box center [208, 291] width 187 height 32
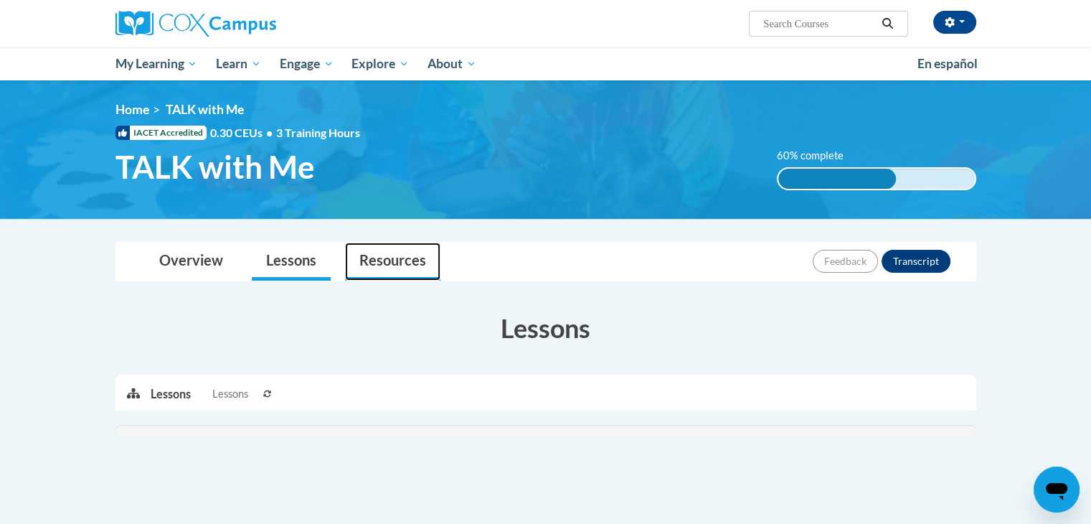
click at [408, 257] on link "Resources" at bounding box center [392, 261] width 95 height 38
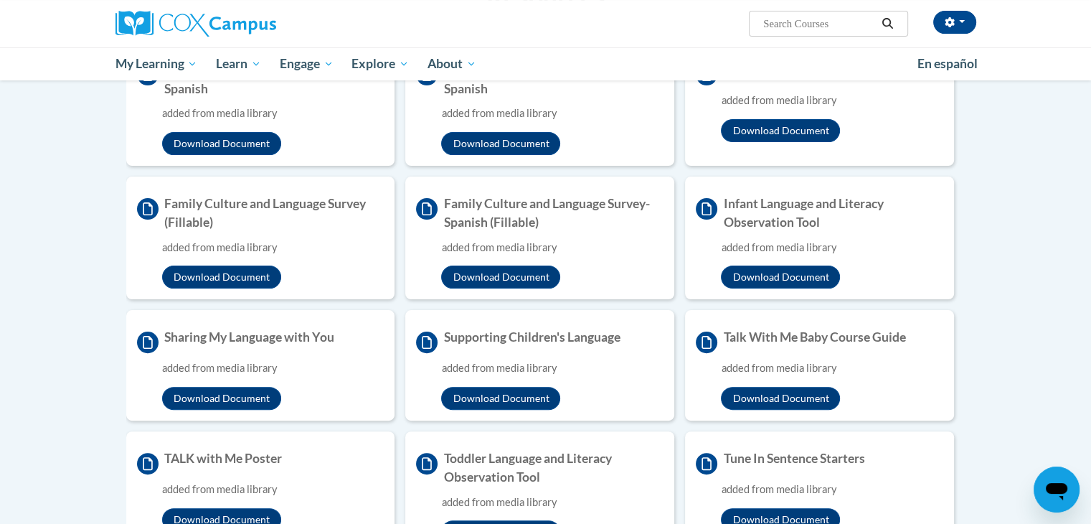
scroll to position [359, 0]
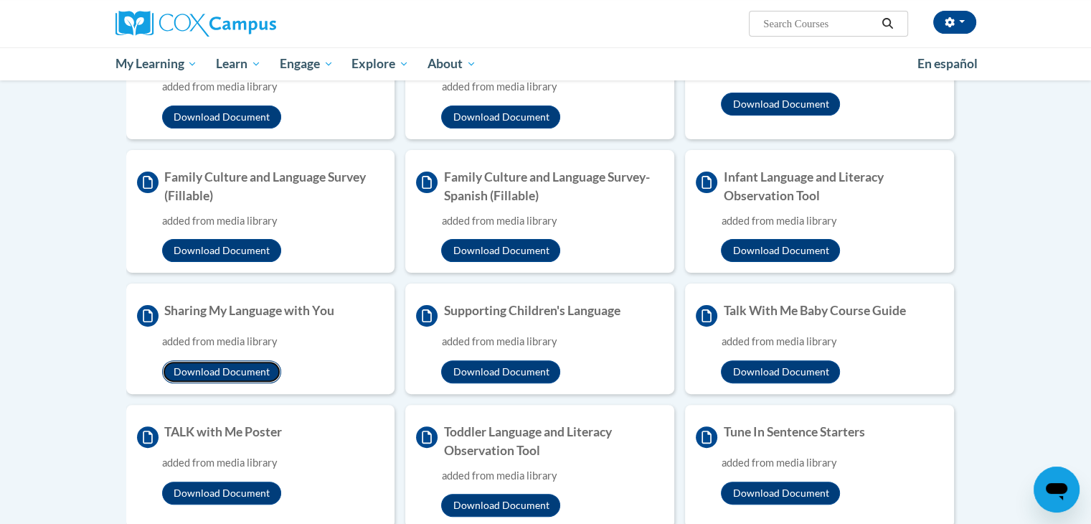
click at [243, 371] on button "Download Document" at bounding box center [221, 371] width 119 height 23
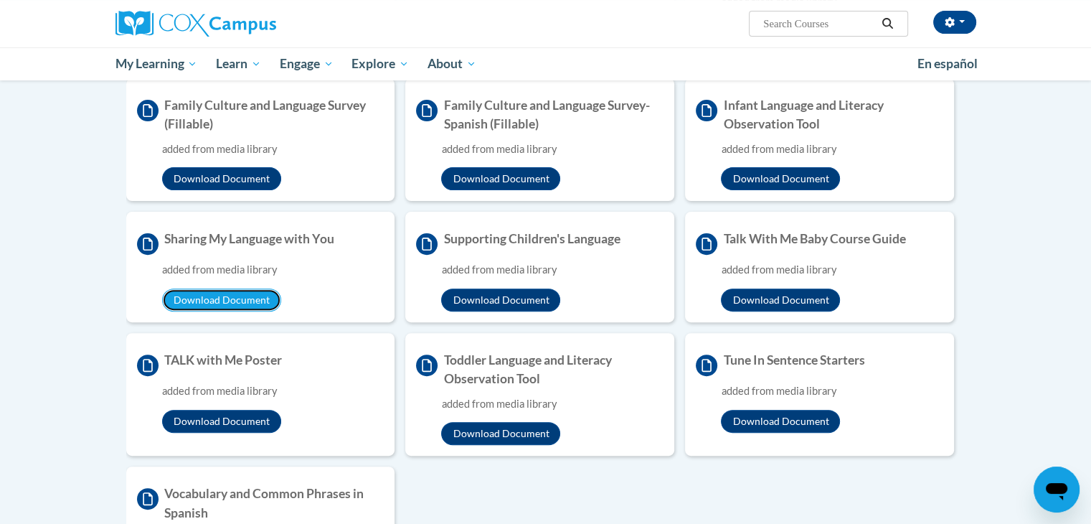
scroll to position [502, 0]
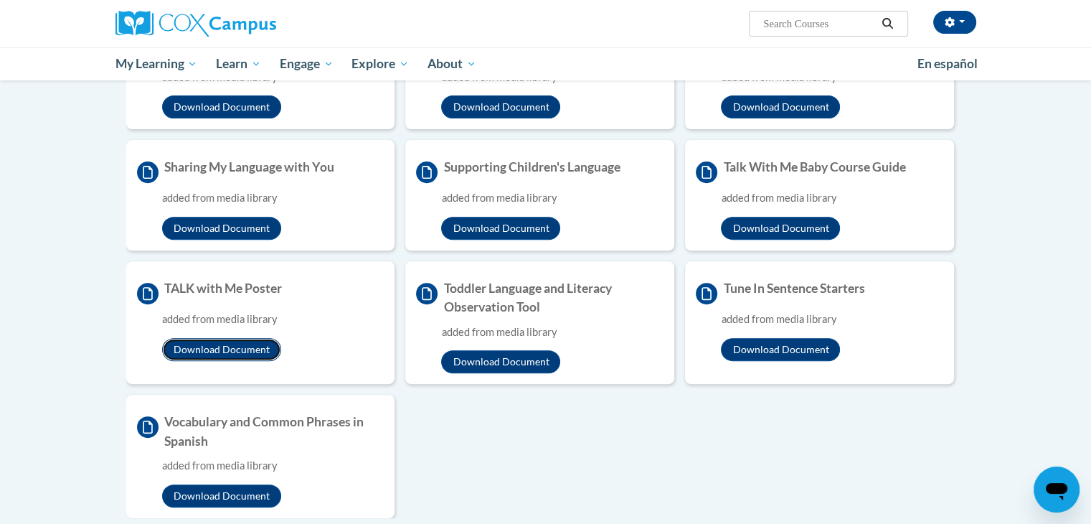
click at [221, 354] on button "Download Document" at bounding box center [221, 349] width 119 height 23
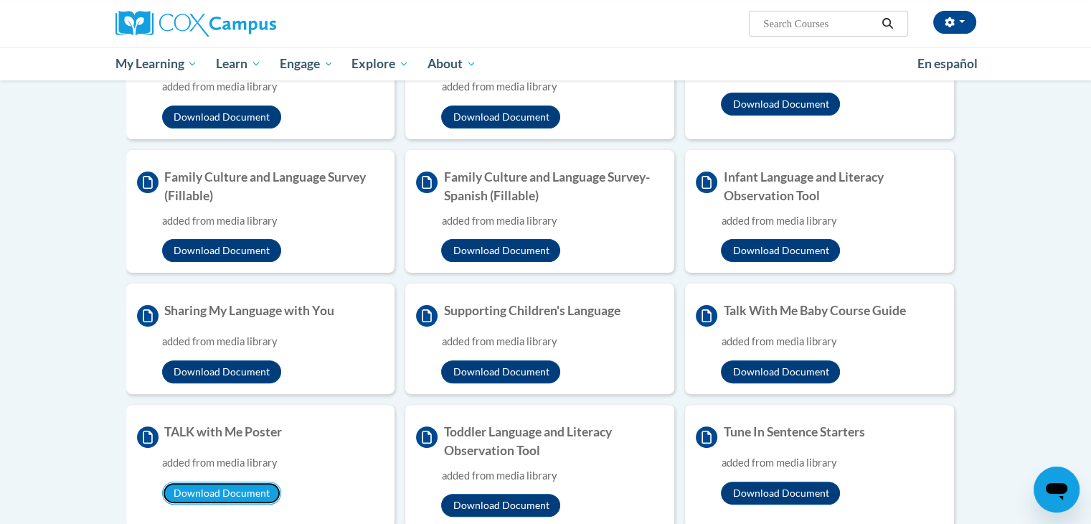
scroll to position [287, 0]
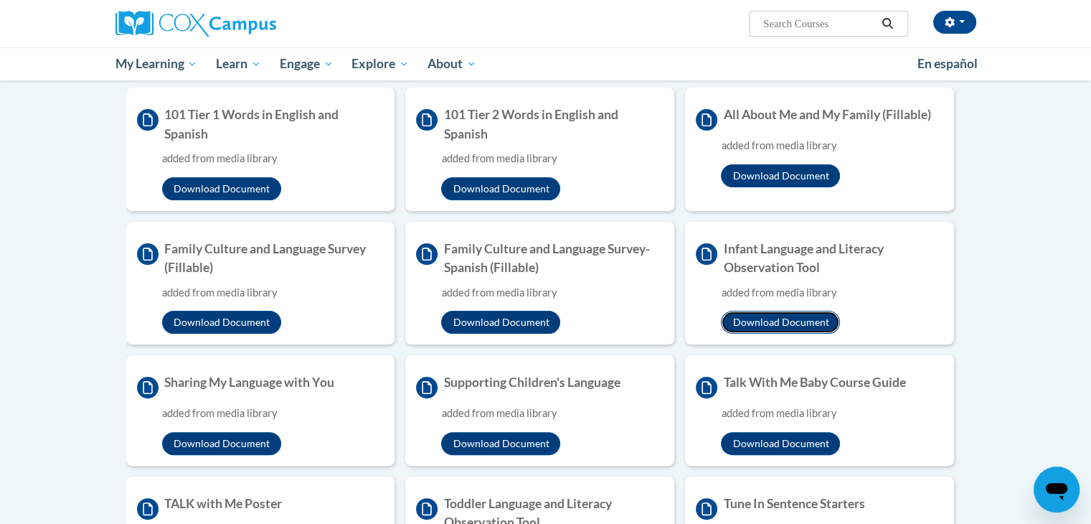
click at [795, 322] on button "Download Document" at bounding box center [780, 322] width 119 height 23
click at [528, 448] on button "Download Document" at bounding box center [500, 443] width 119 height 23
click at [737, 448] on button "Download Document" at bounding box center [780, 443] width 119 height 23
